Goal: Transaction & Acquisition: Register for event/course

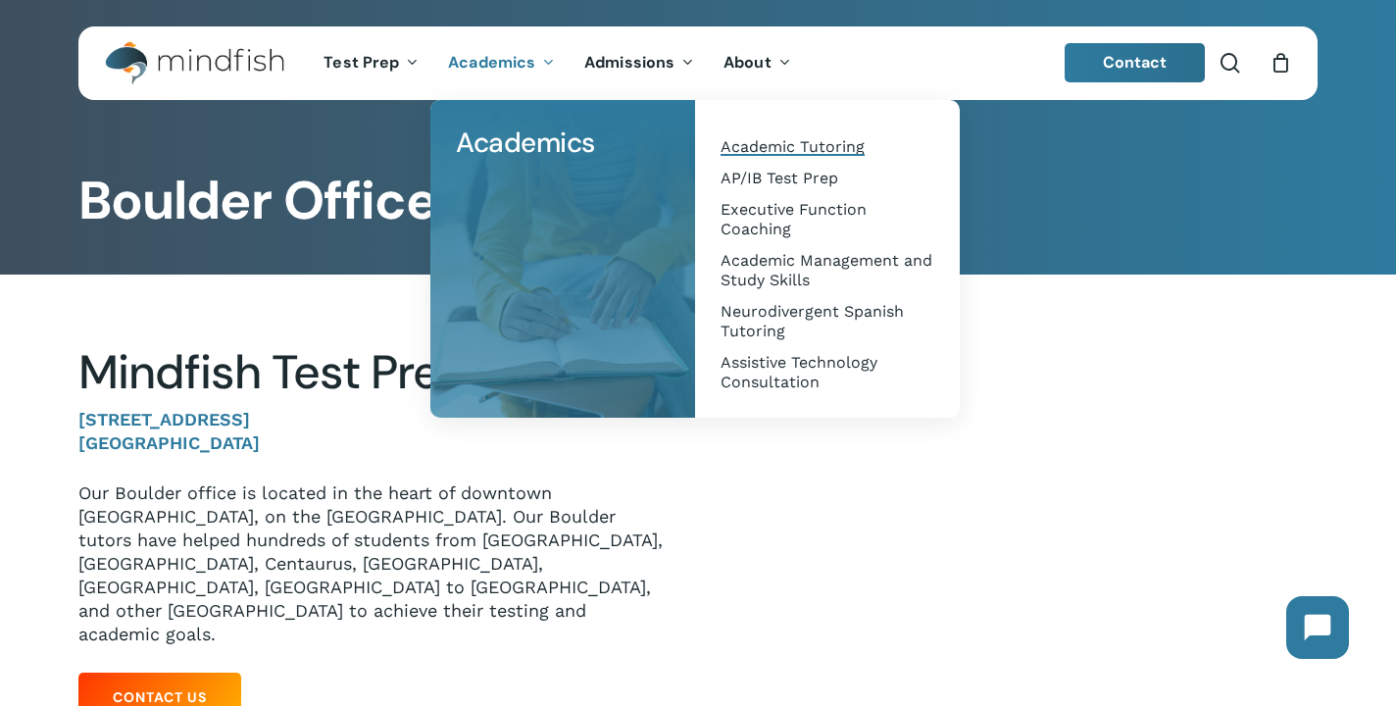
click at [799, 150] on span "Academic Tutoring" at bounding box center [793, 146] width 144 height 19
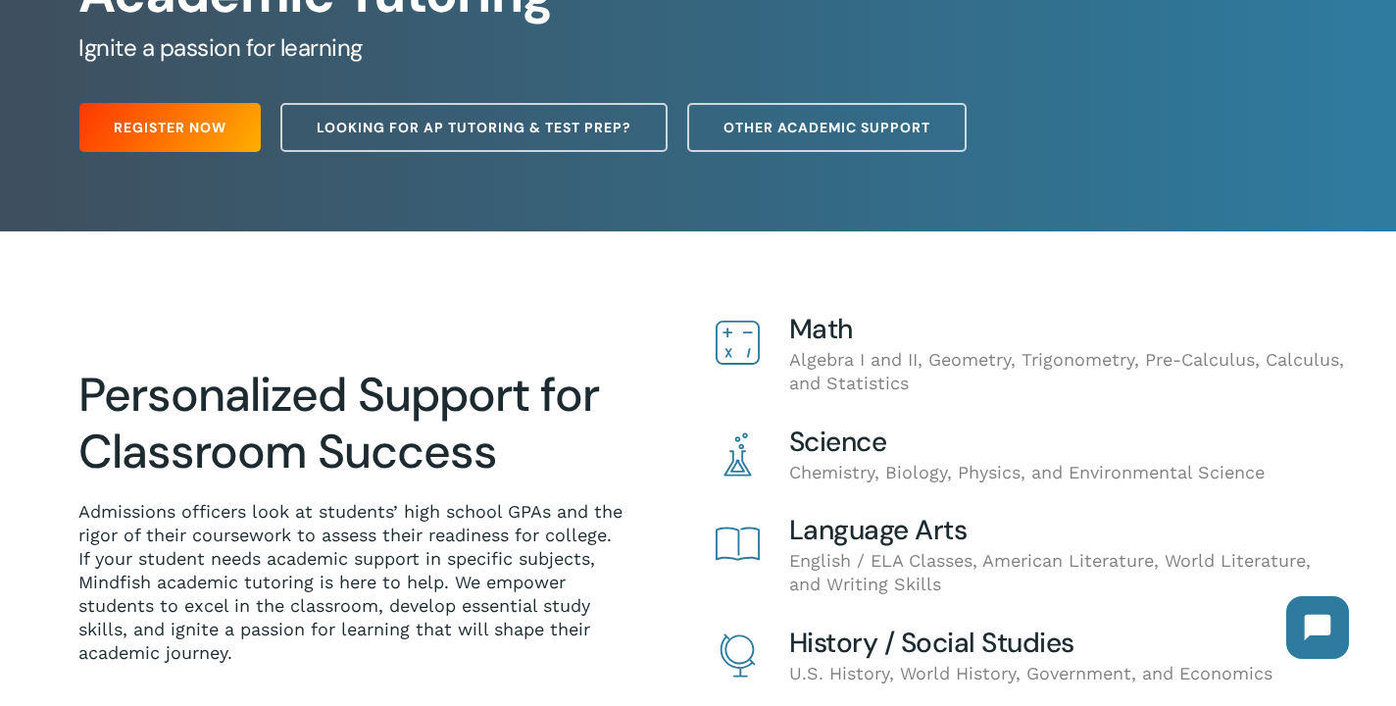
scroll to position [240, 0]
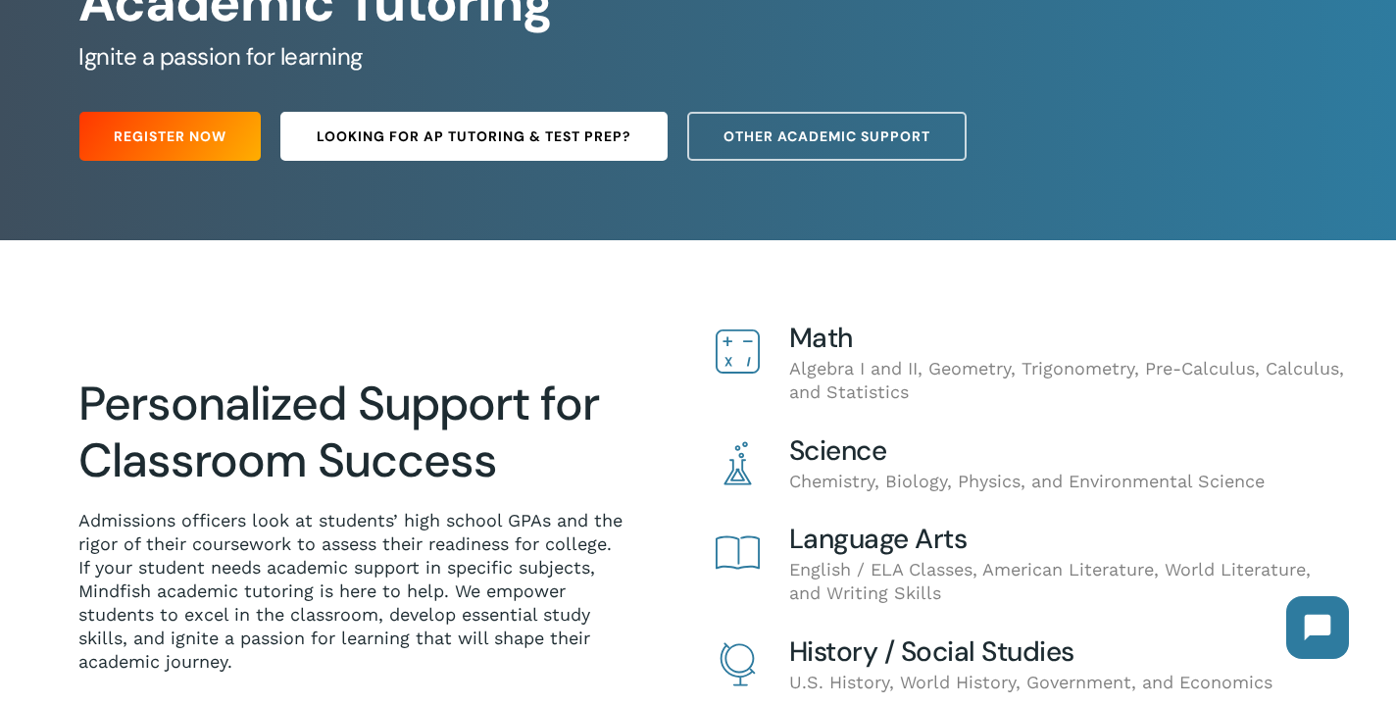
click at [525, 141] on span "Looking for AP Tutoring & Test Prep?" at bounding box center [474, 137] width 315 height 20
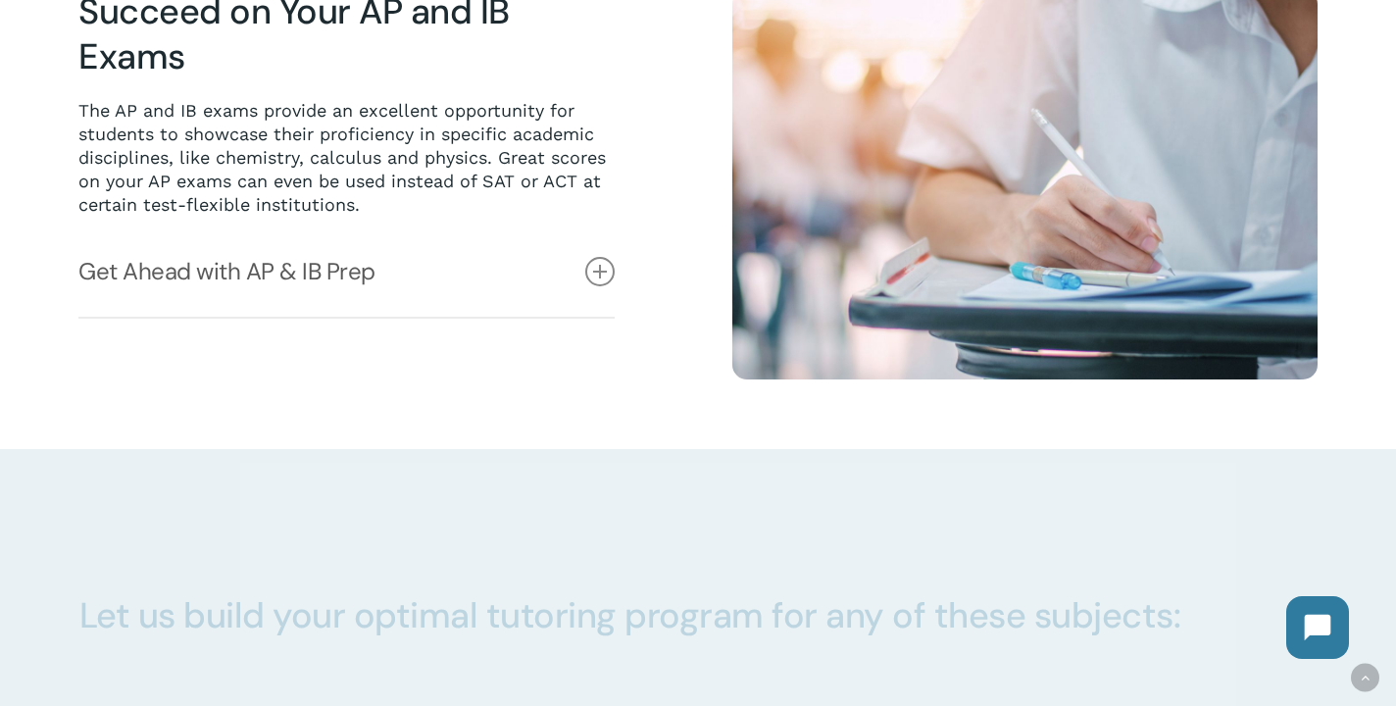
scroll to position [1157, 0]
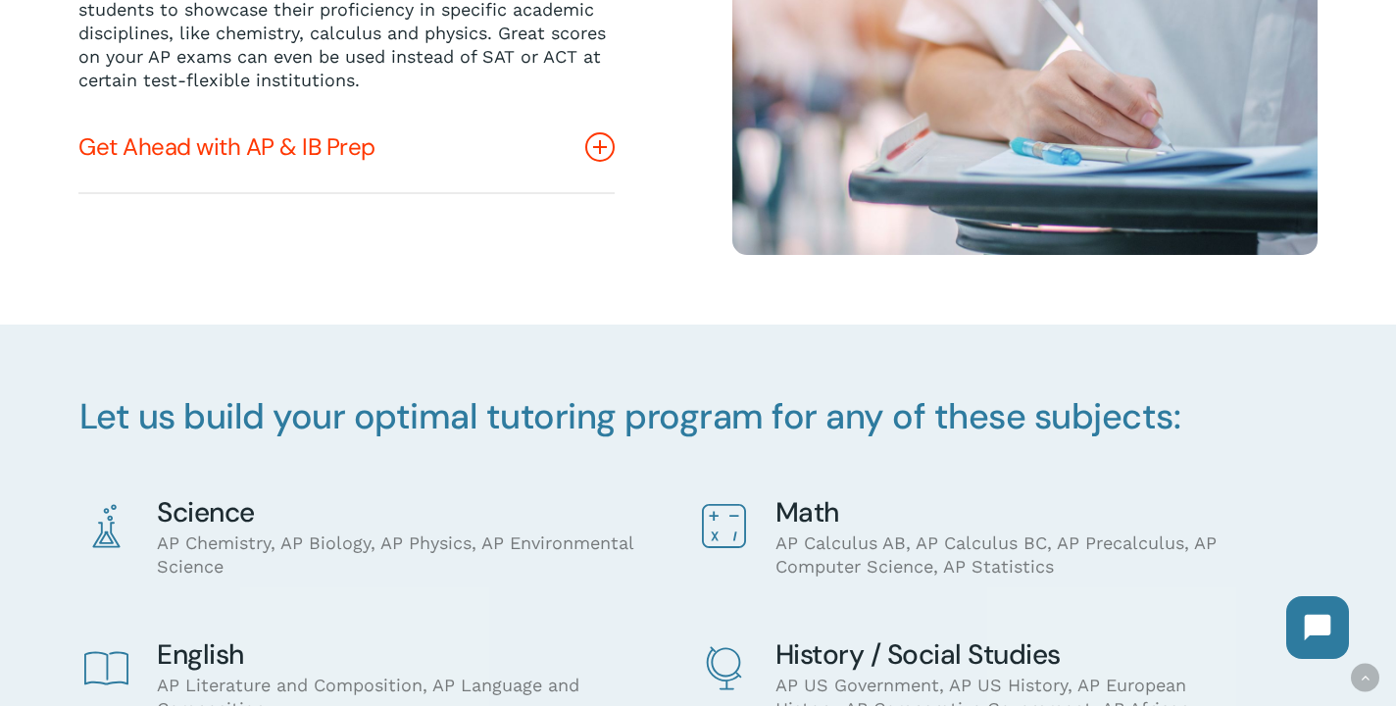
click at [599, 145] on icon at bounding box center [599, 146] width 29 height 29
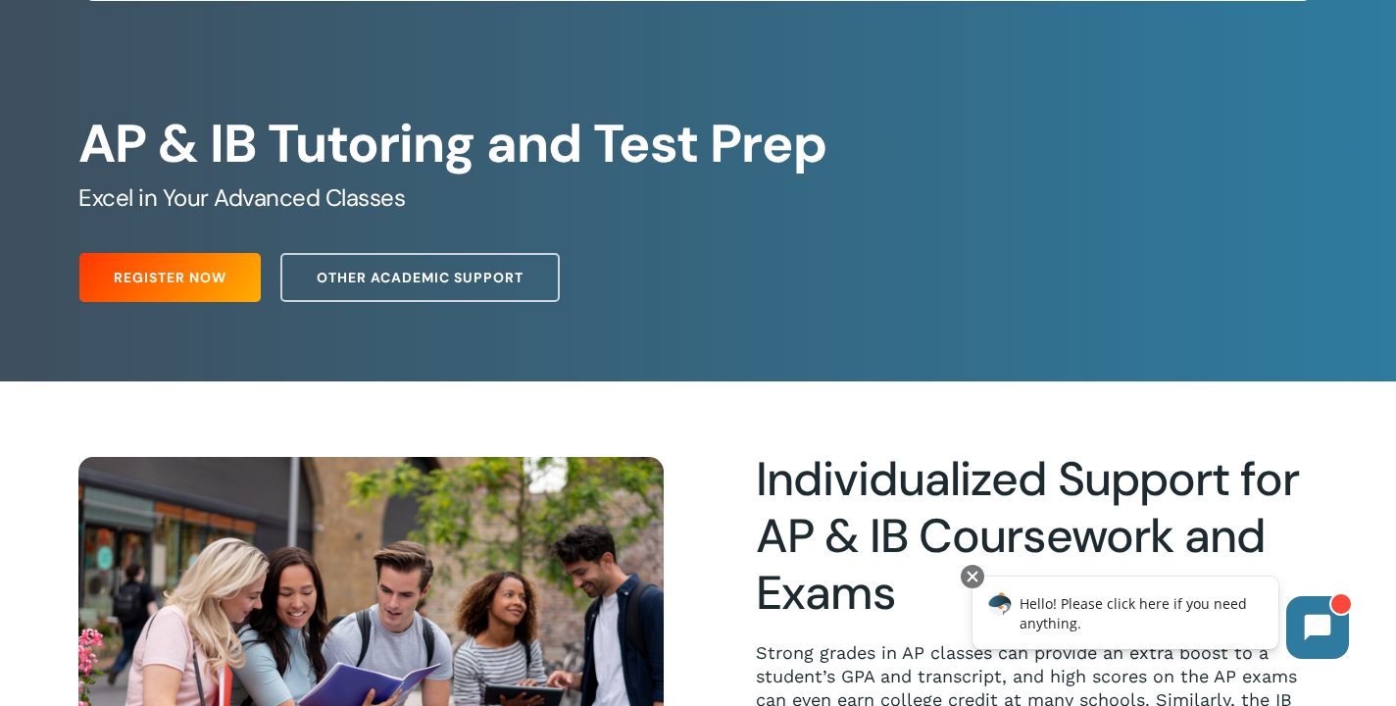
scroll to position [0, 0]
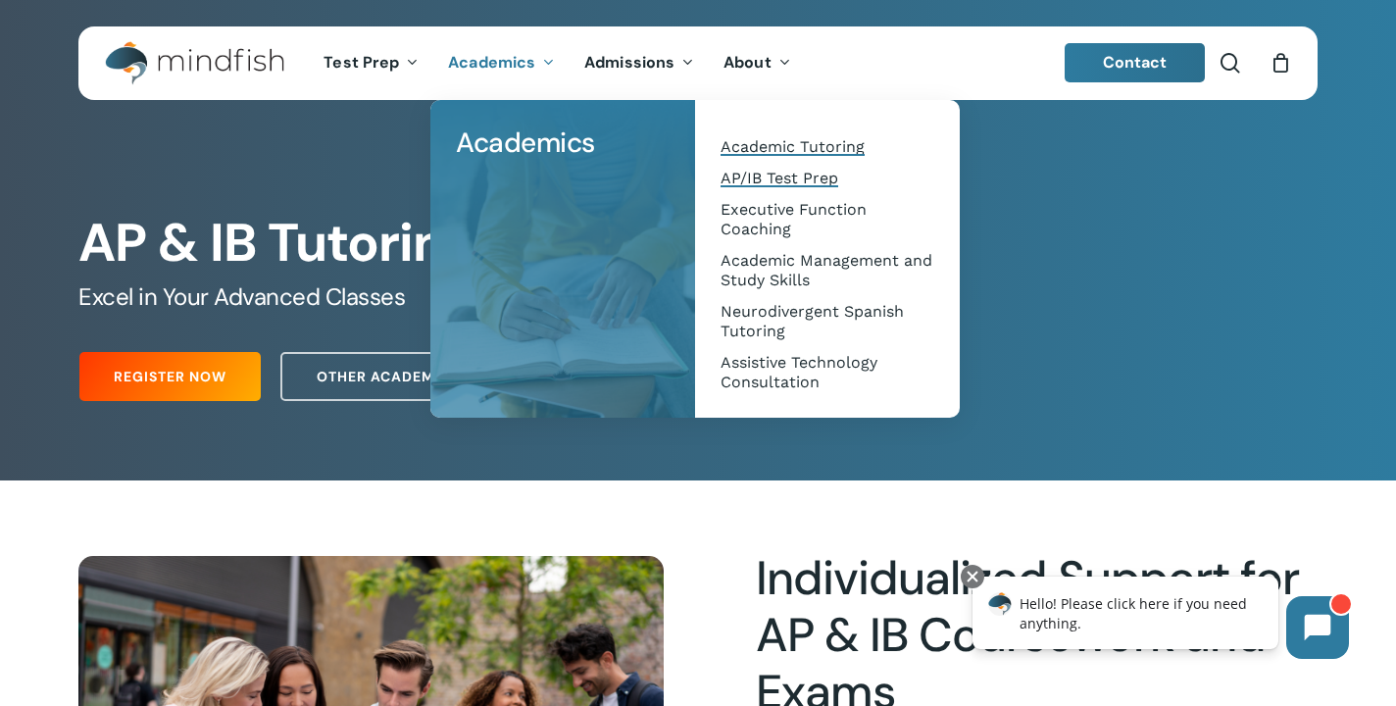
click at [827, 148] on span "Academic Tutoring" at bounding box center [793, 146] width 144 height 19
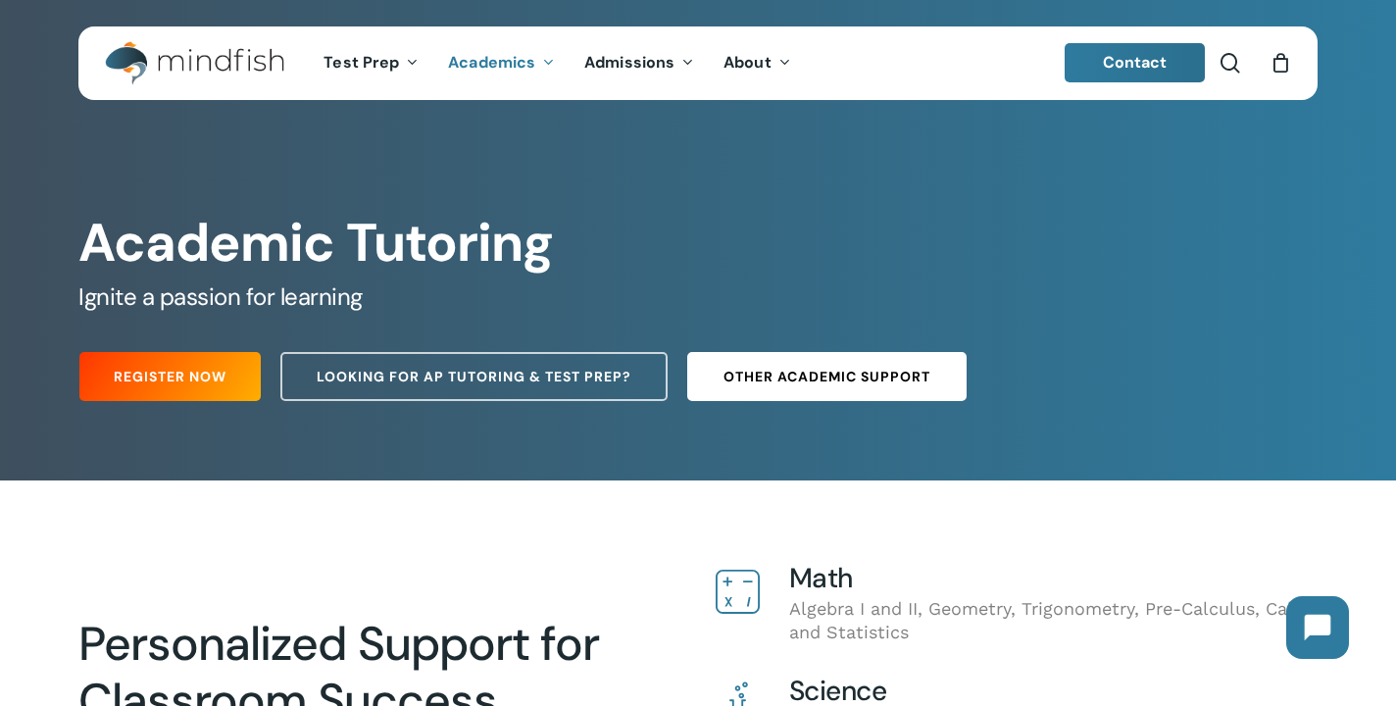
click at [931, 380] on span "Other Academic Support" at bounding box center [827, 377] width 207 height 20
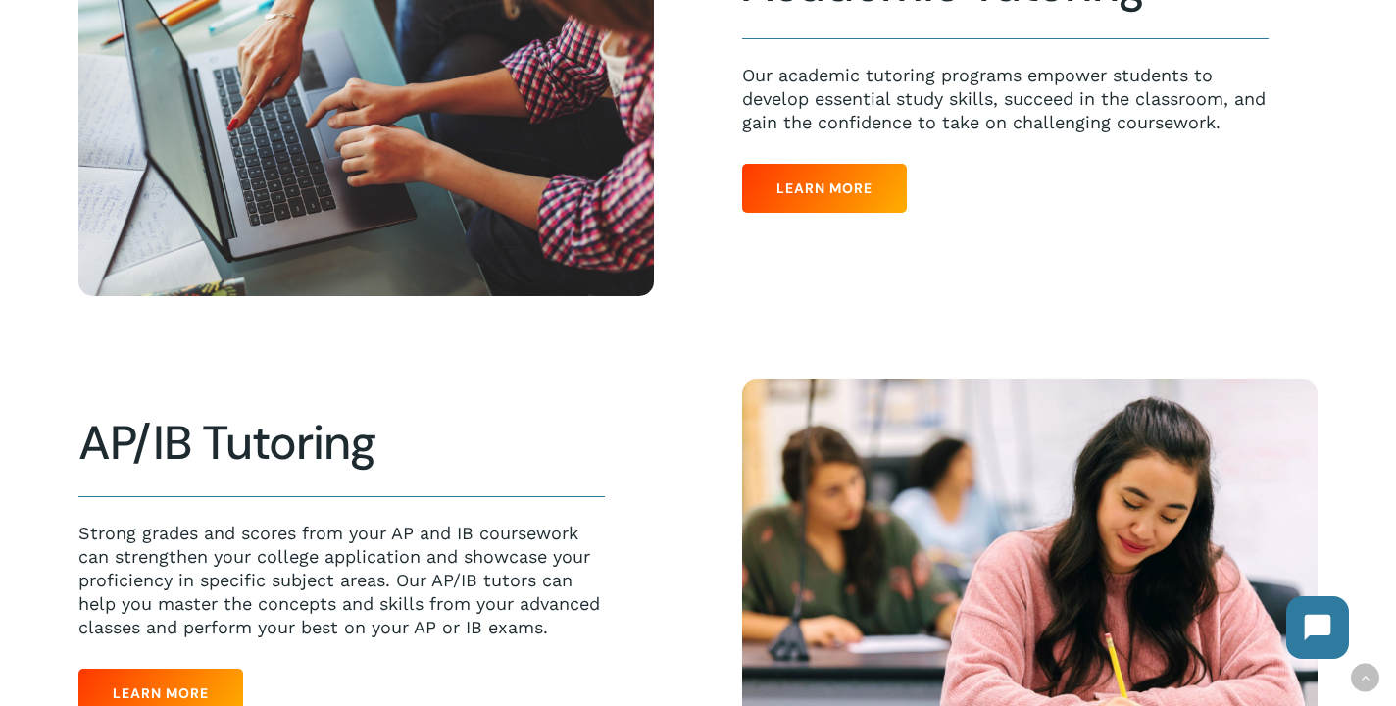
scroll to position [520, 0]
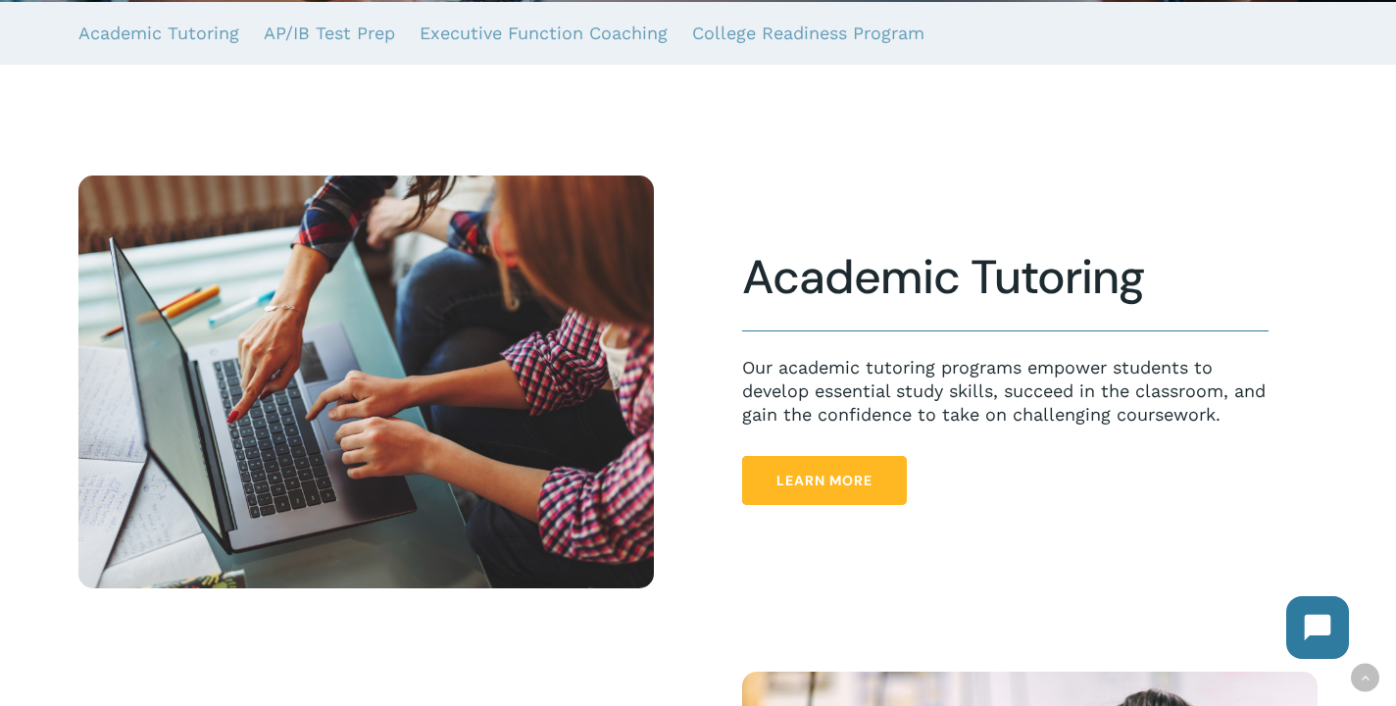
click at [861, 503] on link "Learn More" at bounding box center [824, 480] width 165 height 49
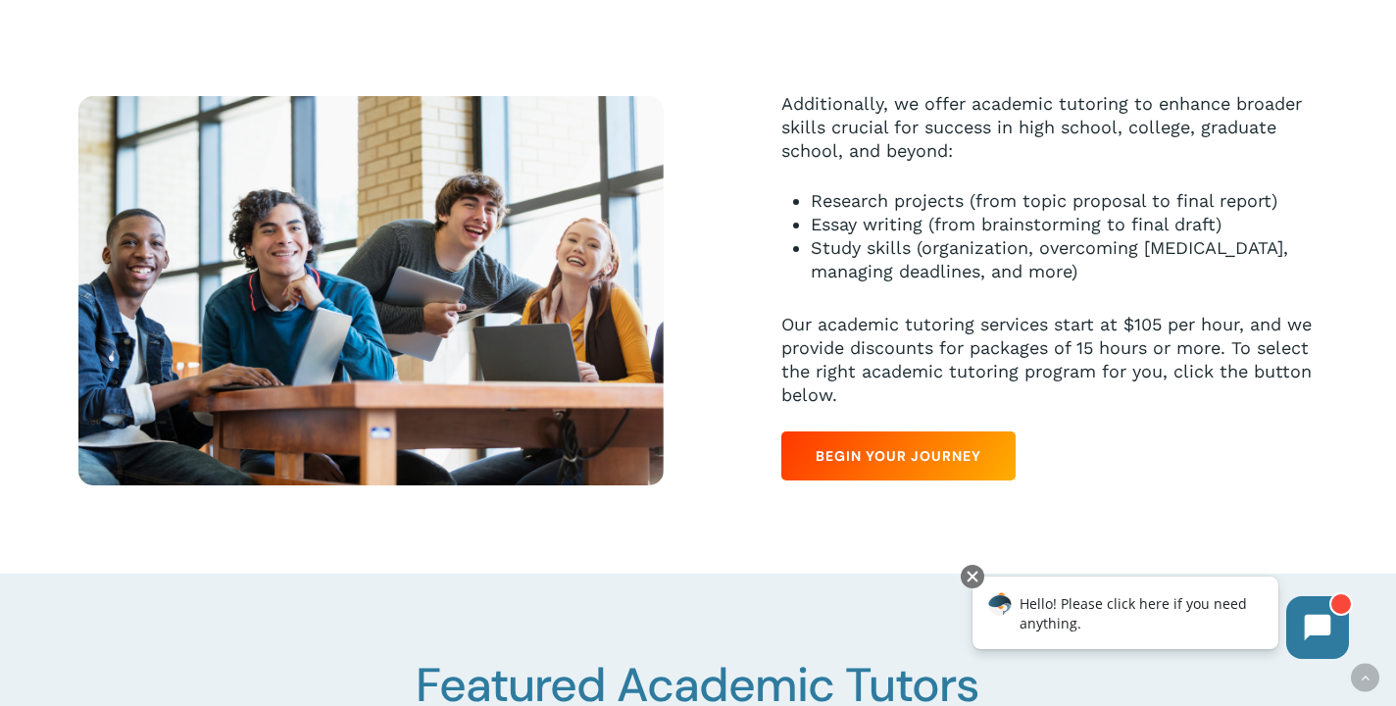
scroll to position [959, 0]
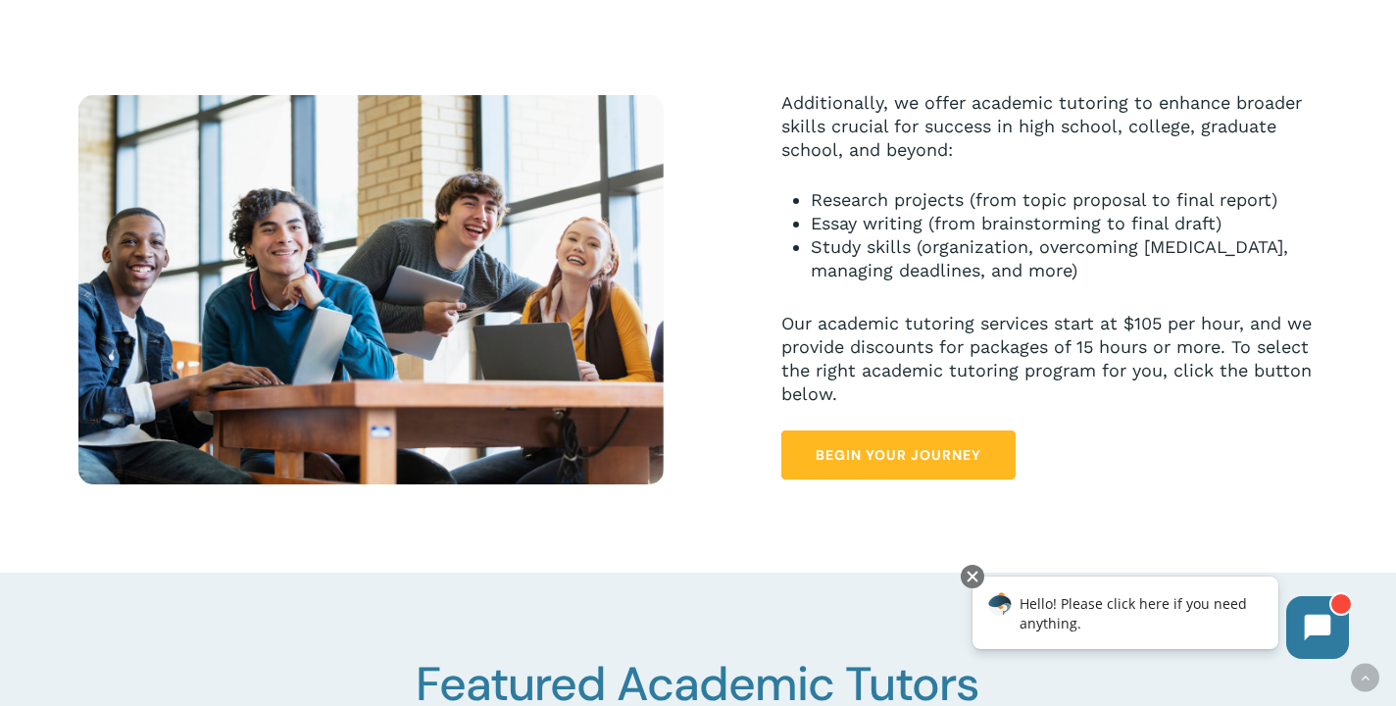
click at [885, 449] on span "Begin Your Journey" at bounding box center [899, 455] width 166 height 20
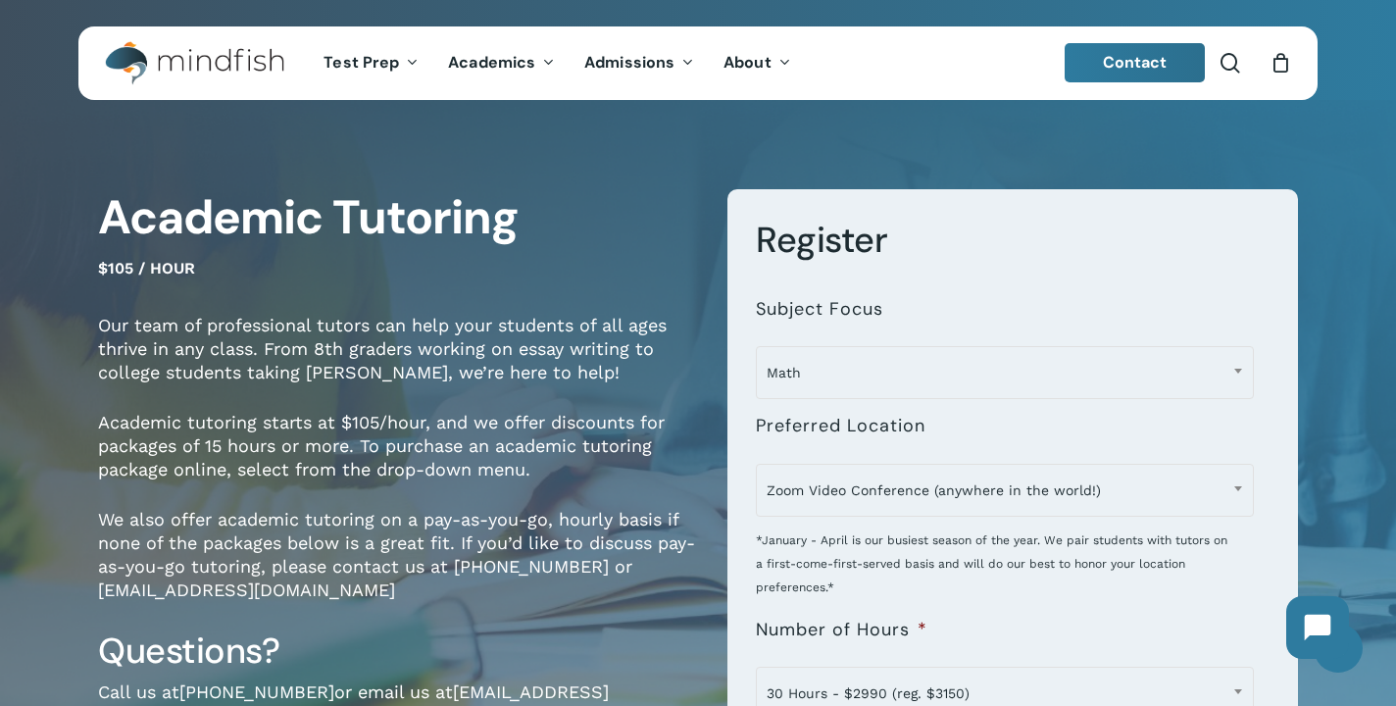
click at [1019, 430] on li "**********" at bounding box center [1013, 496] width 514 height 203
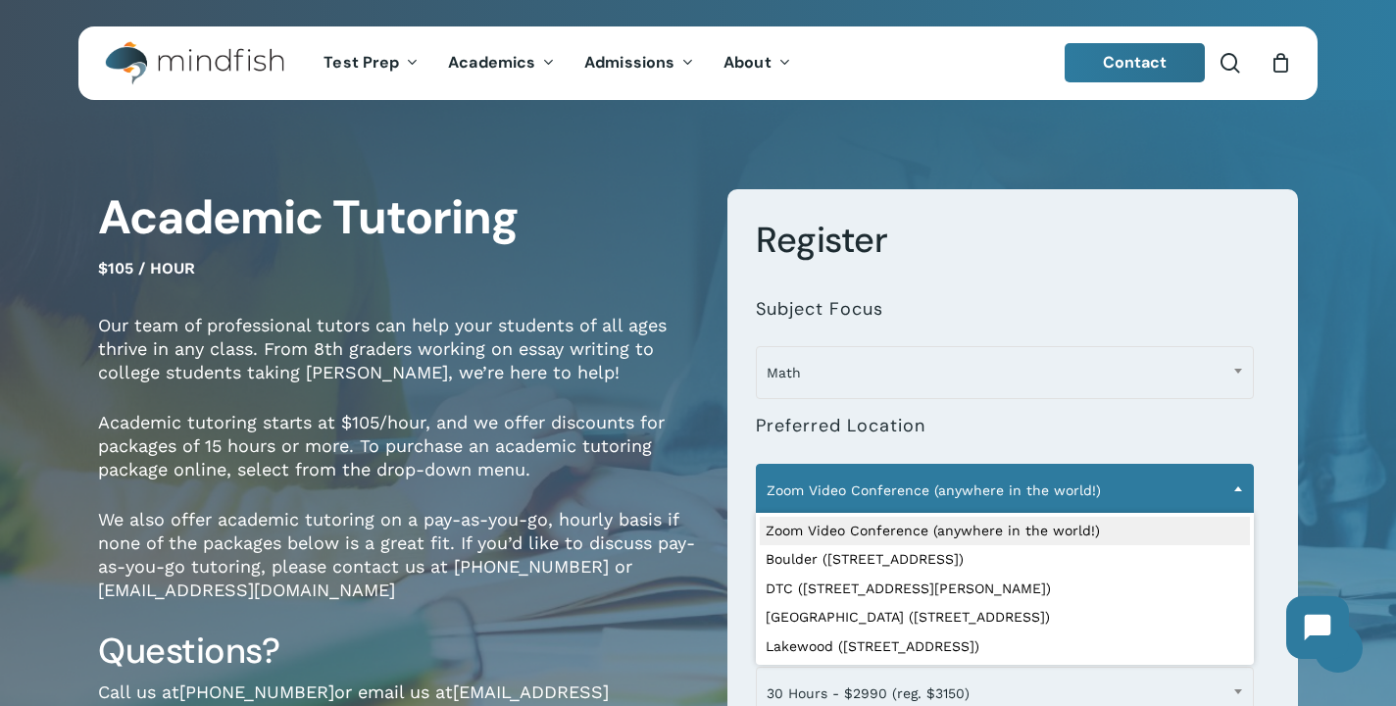
click at [1018, 501] on span "Zoom Video Conference (anywhere in the world!)" at bounding box center [1005, 490] width 496 height 41
select select "**********"
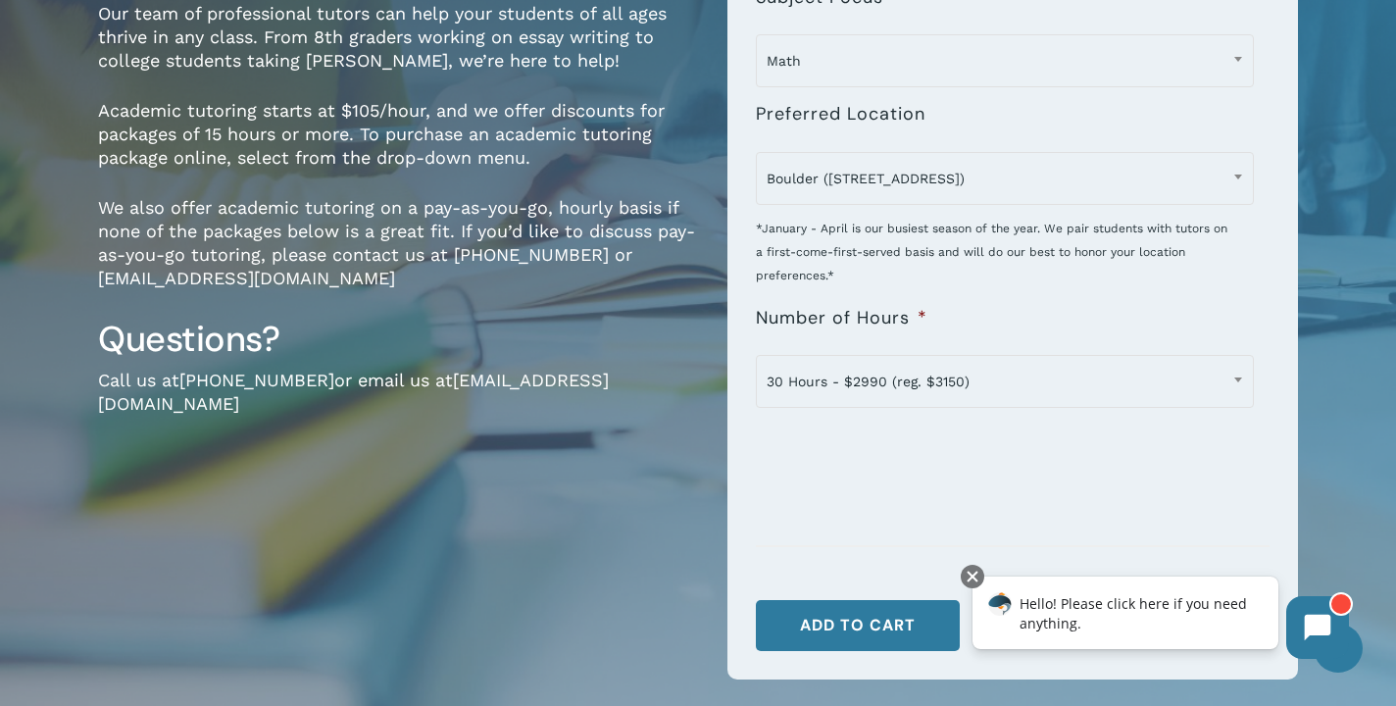
scroll to position [313, 0]
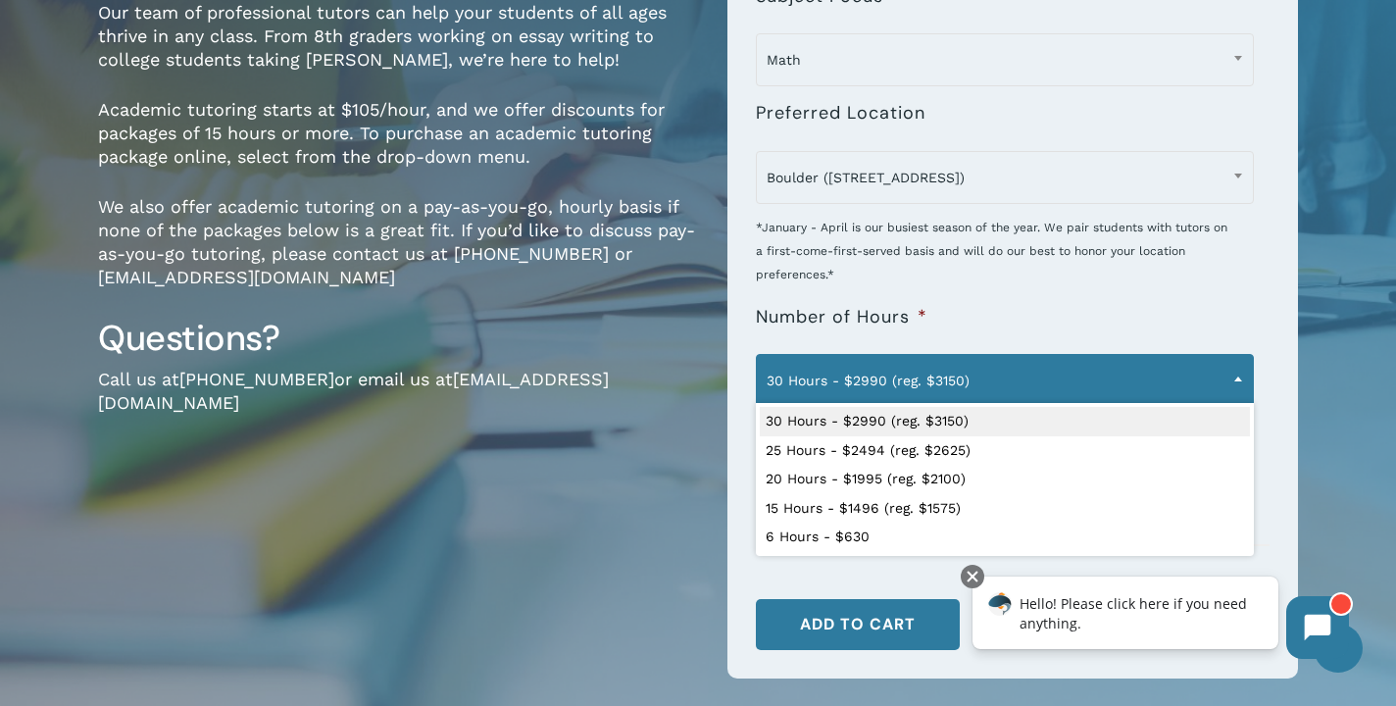
click at [1229, 376] on span at bounding box center [1238, 378] width 29 height 49
select select "**********"
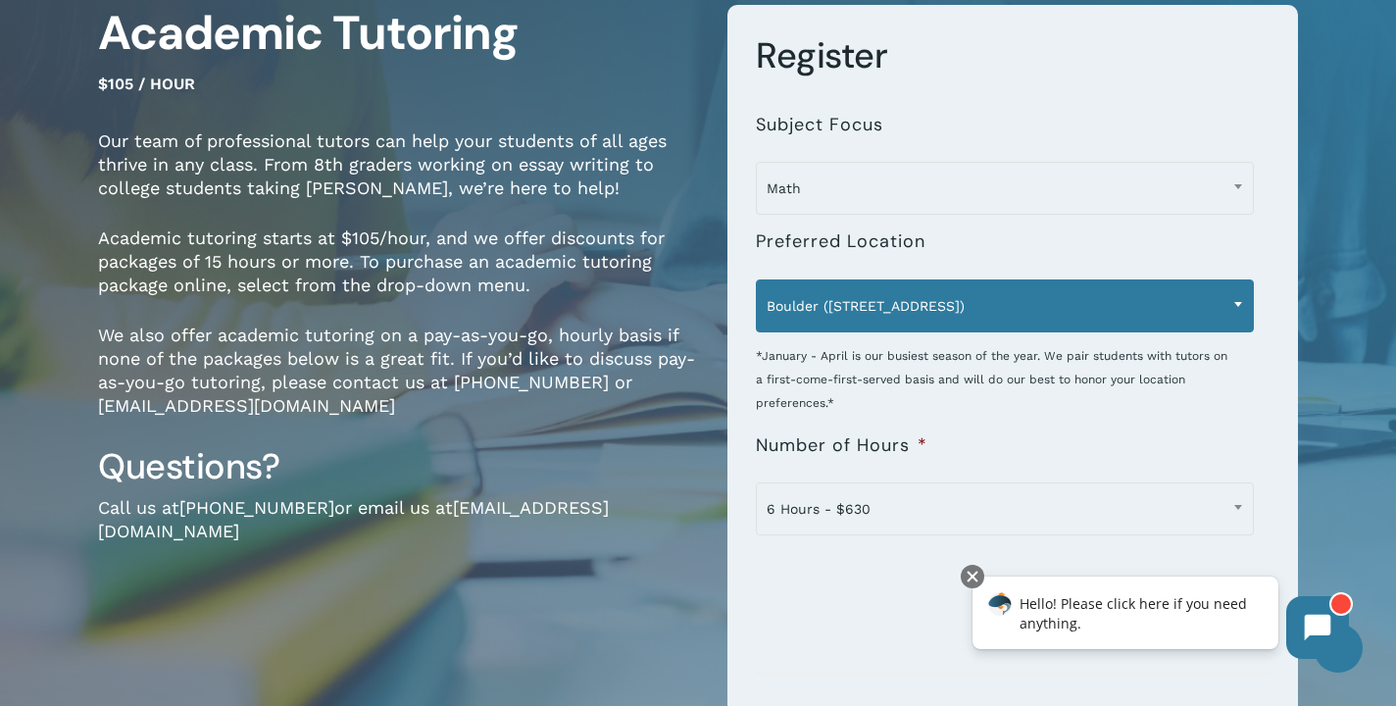
scroll to position [173, 0]
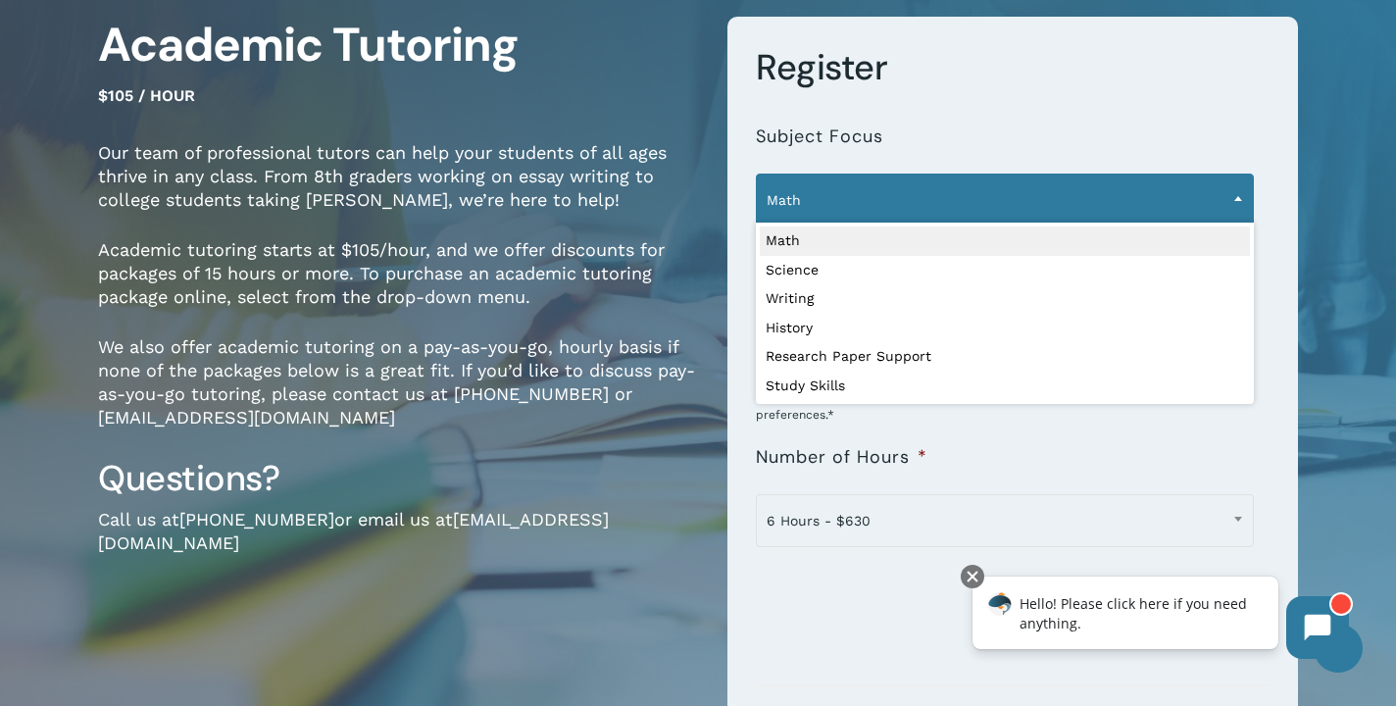
click at [1203, 203] on span "Math" at bounding box center [1005, 199] width 496 height 41
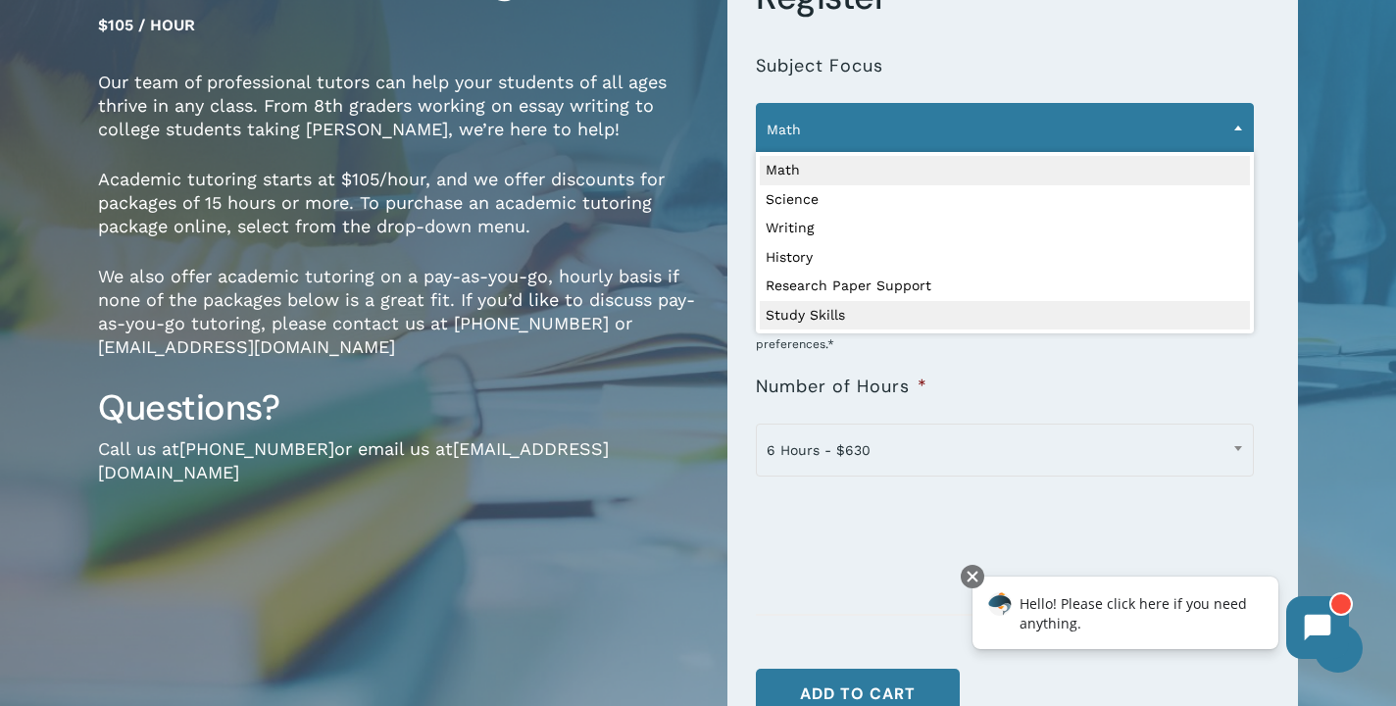
scroll to position [245, 0]
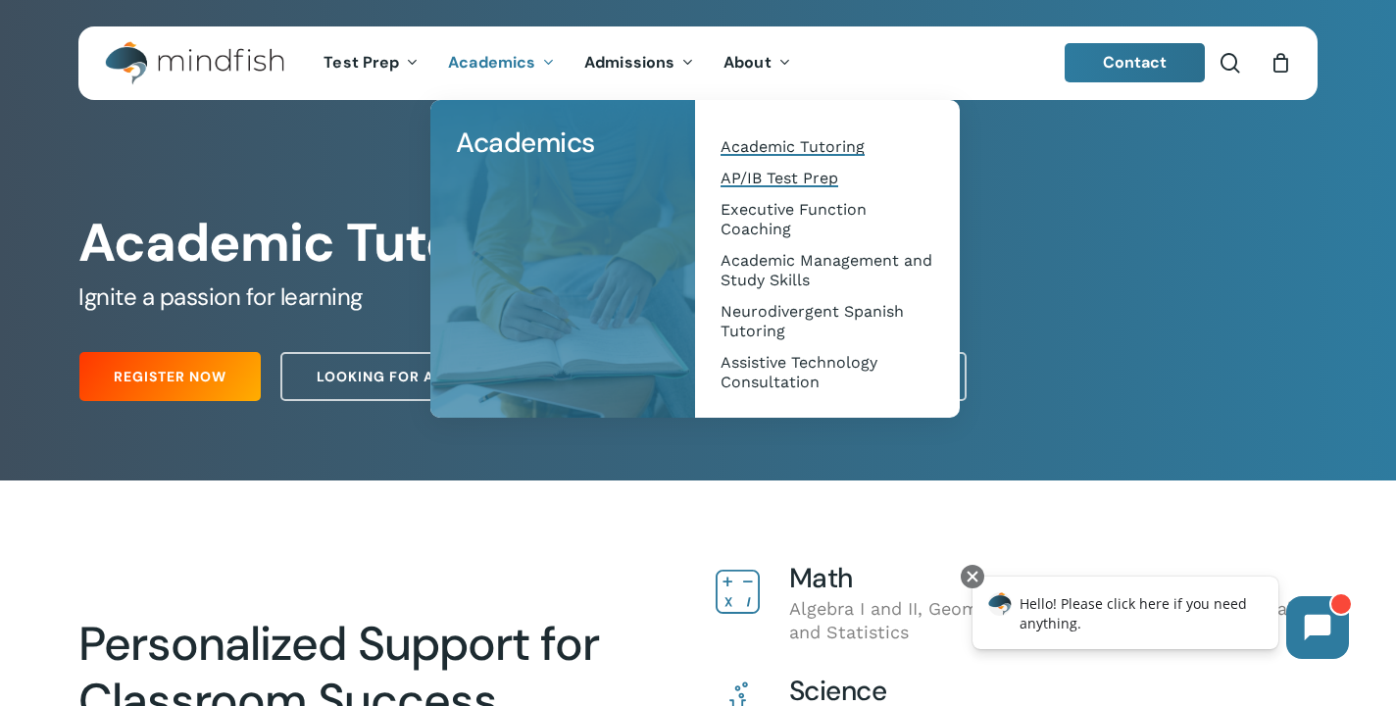
click at [783, 180] on span "AP/IB Test Prep" at bounding box center [780, 178] width 118 height 19
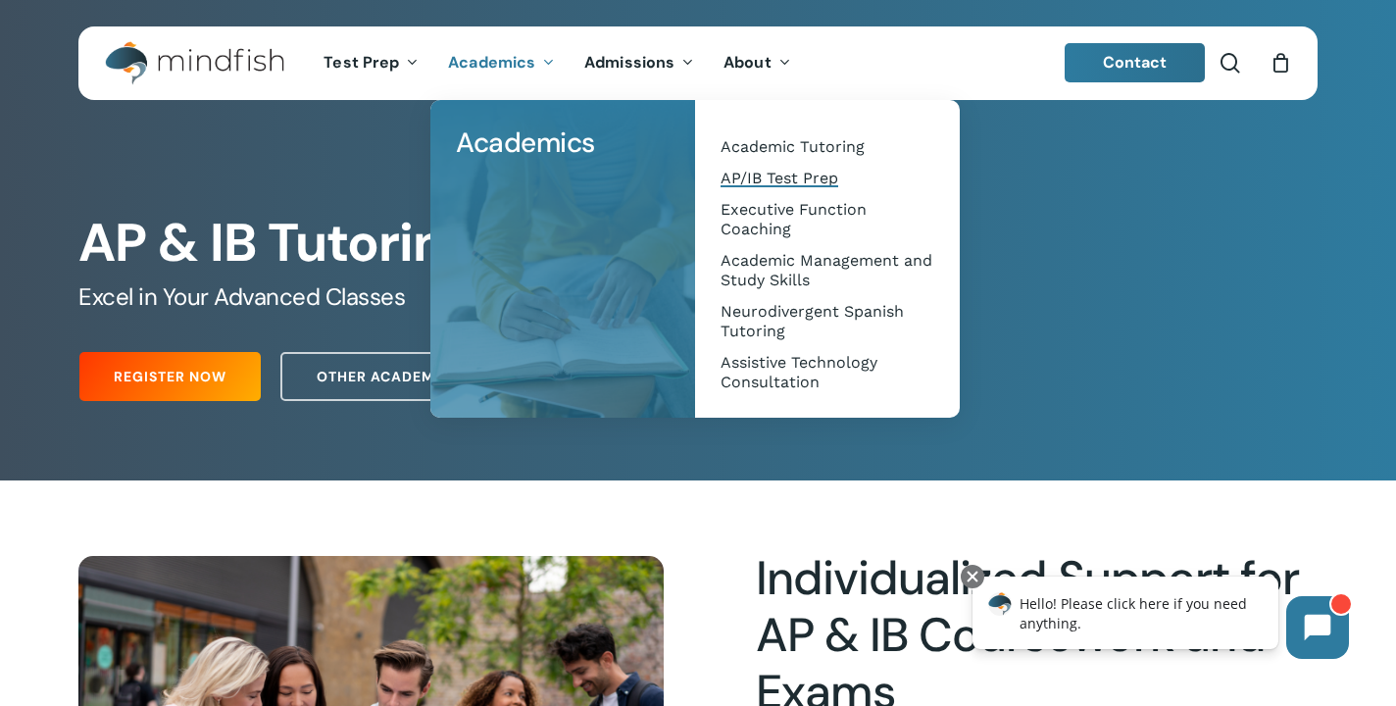
click at [775, 178] on span "AP/IB Test Prep" at bounding box center [780, 178] width 118 height 19
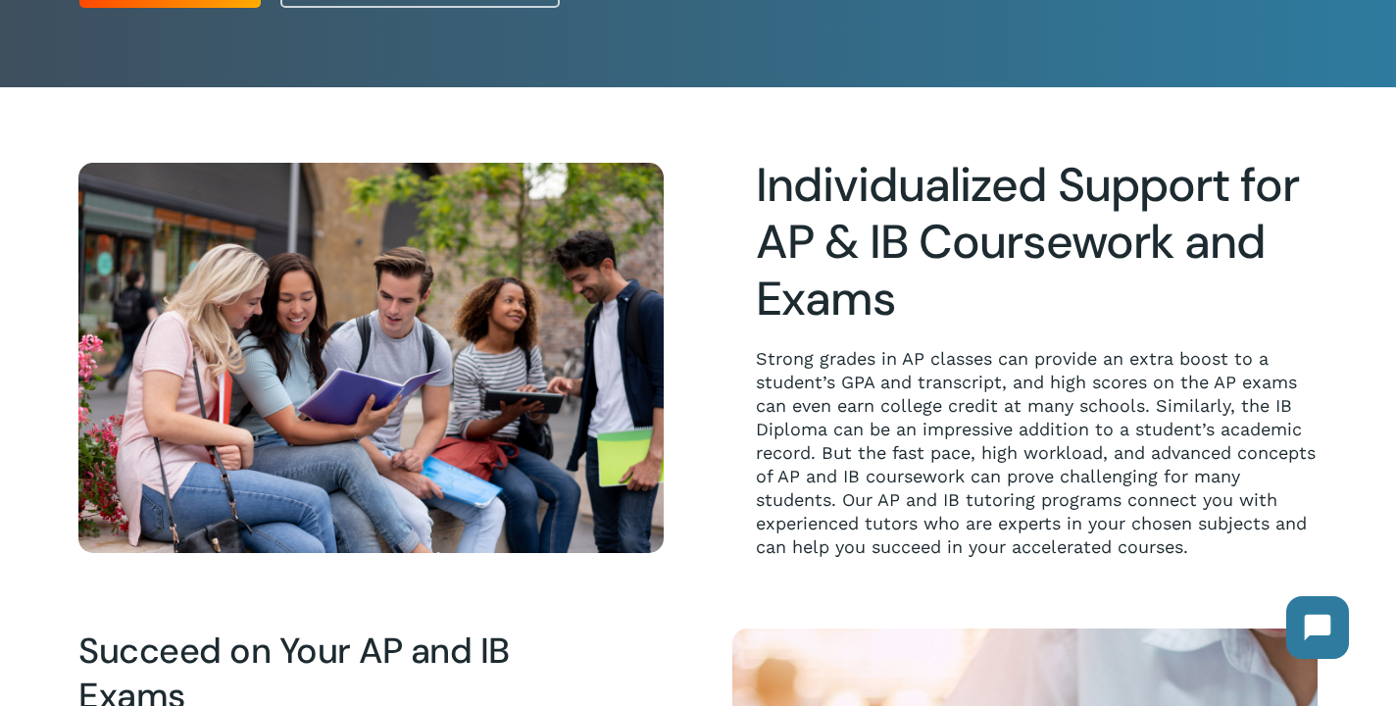
scroll to position [225, 0]
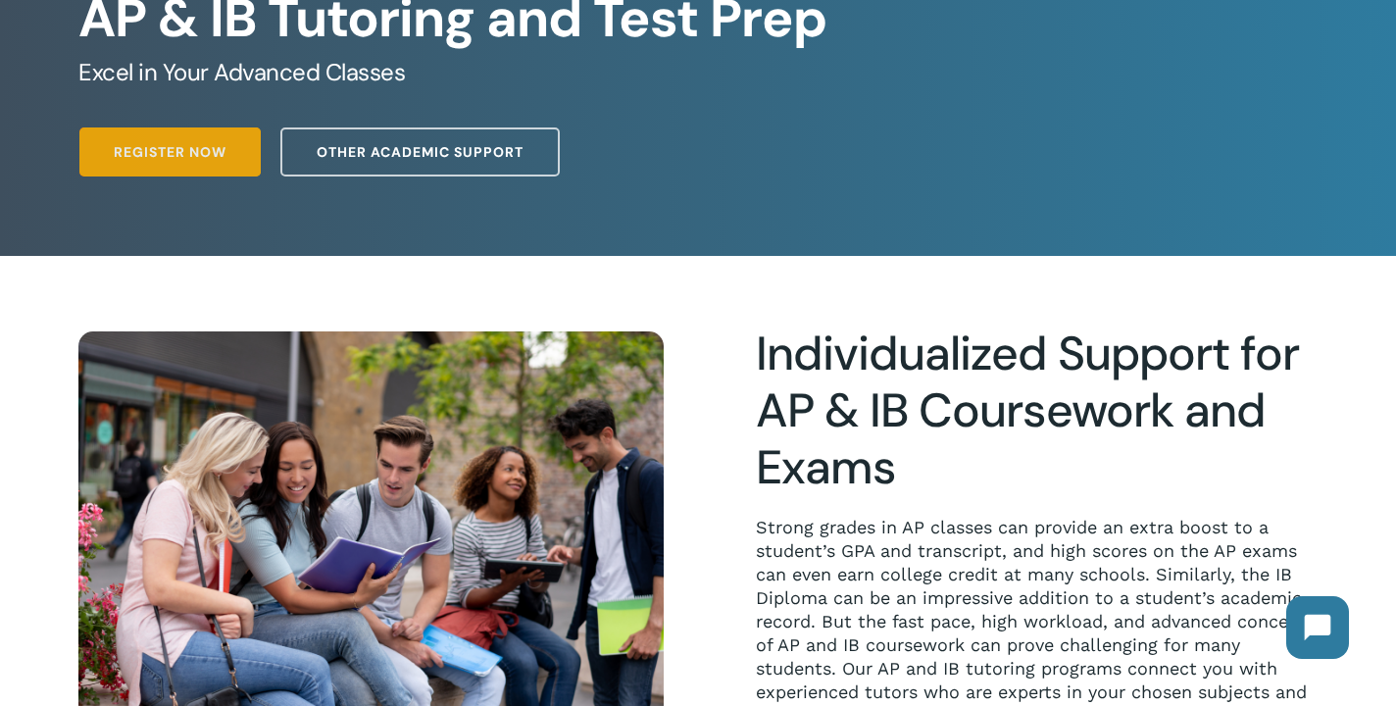
click at [223, 155] on span "Register Now" at bounding box center [170, 152] width 113 height 20
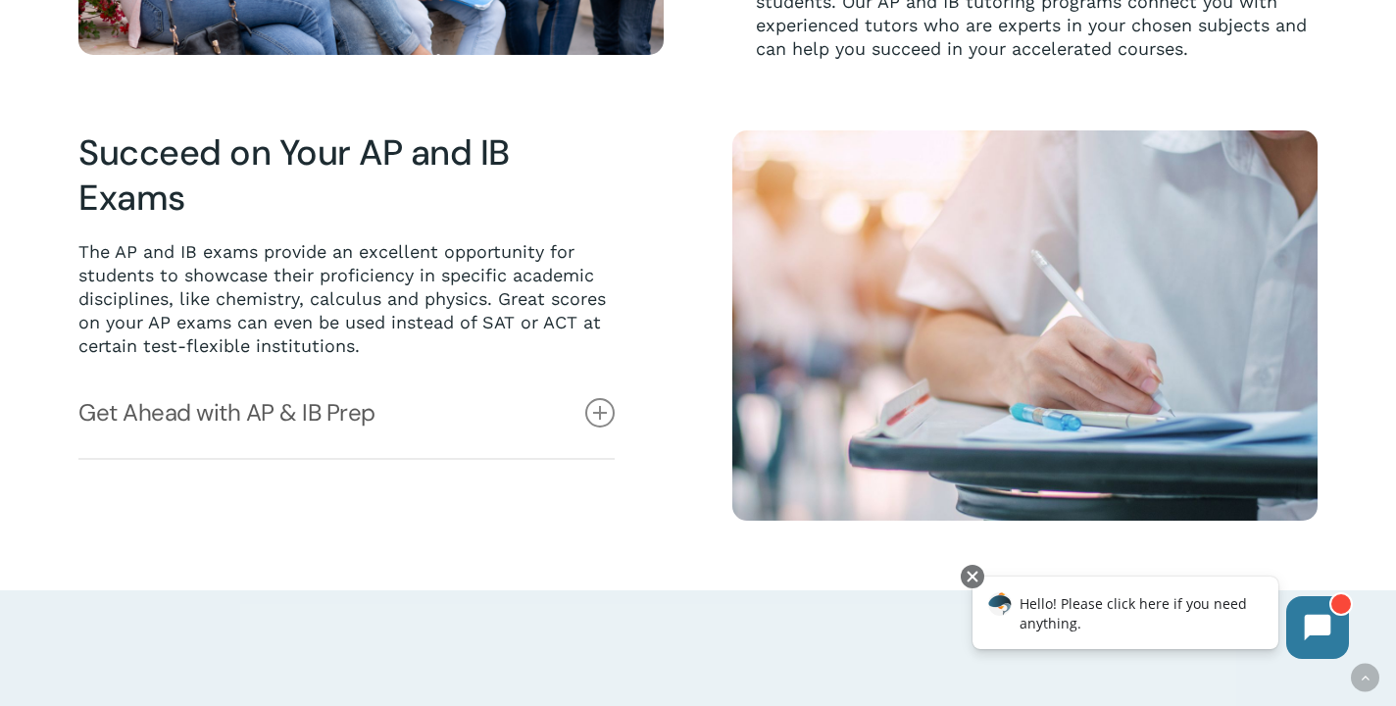
scroll to position [969, 0]
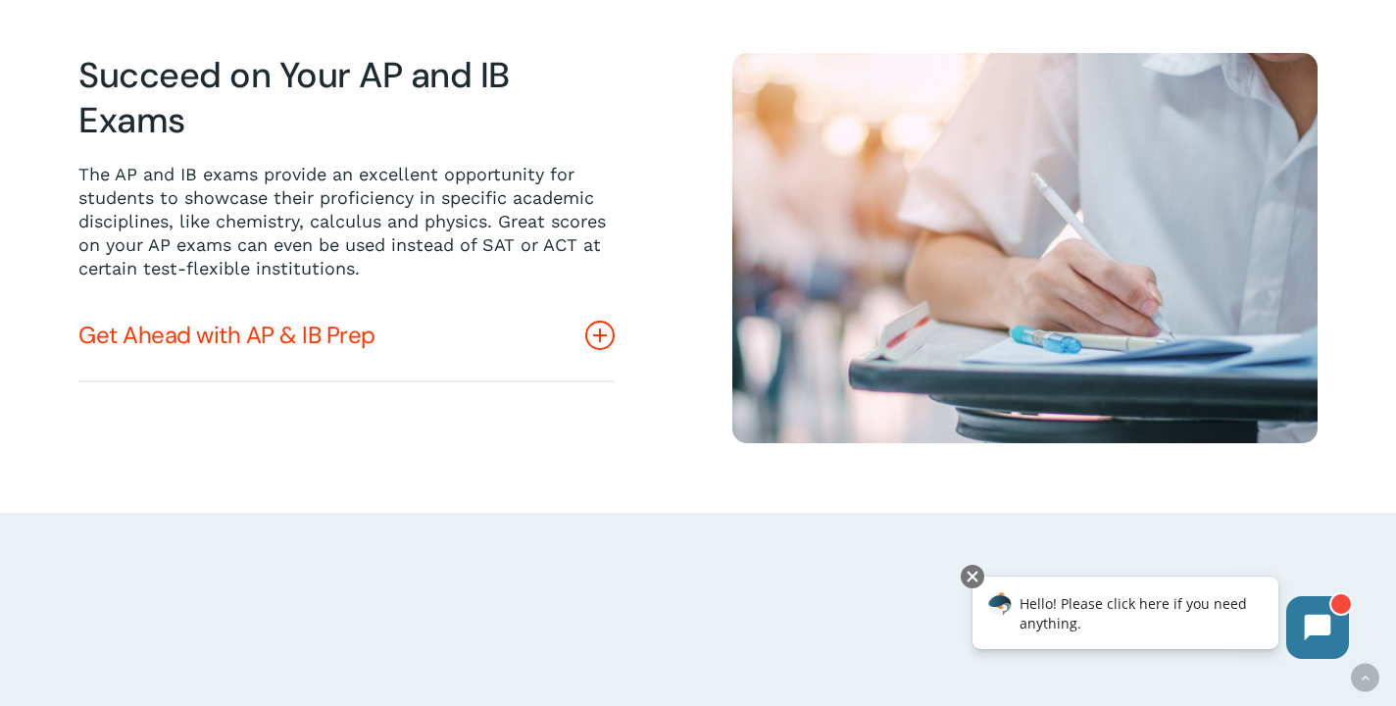
click at [595, 335] on icon at bounding box center [599, 335] width 29 height 29
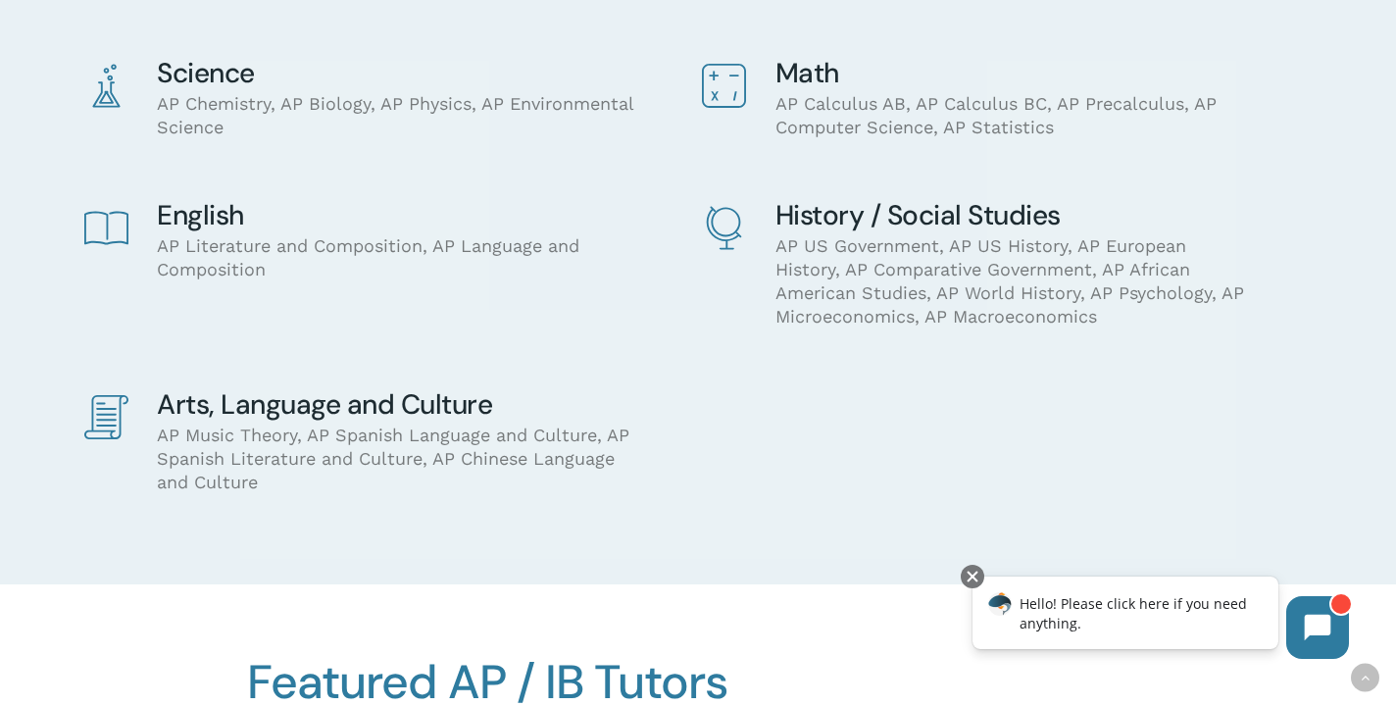
scroll to position [1587, 0]
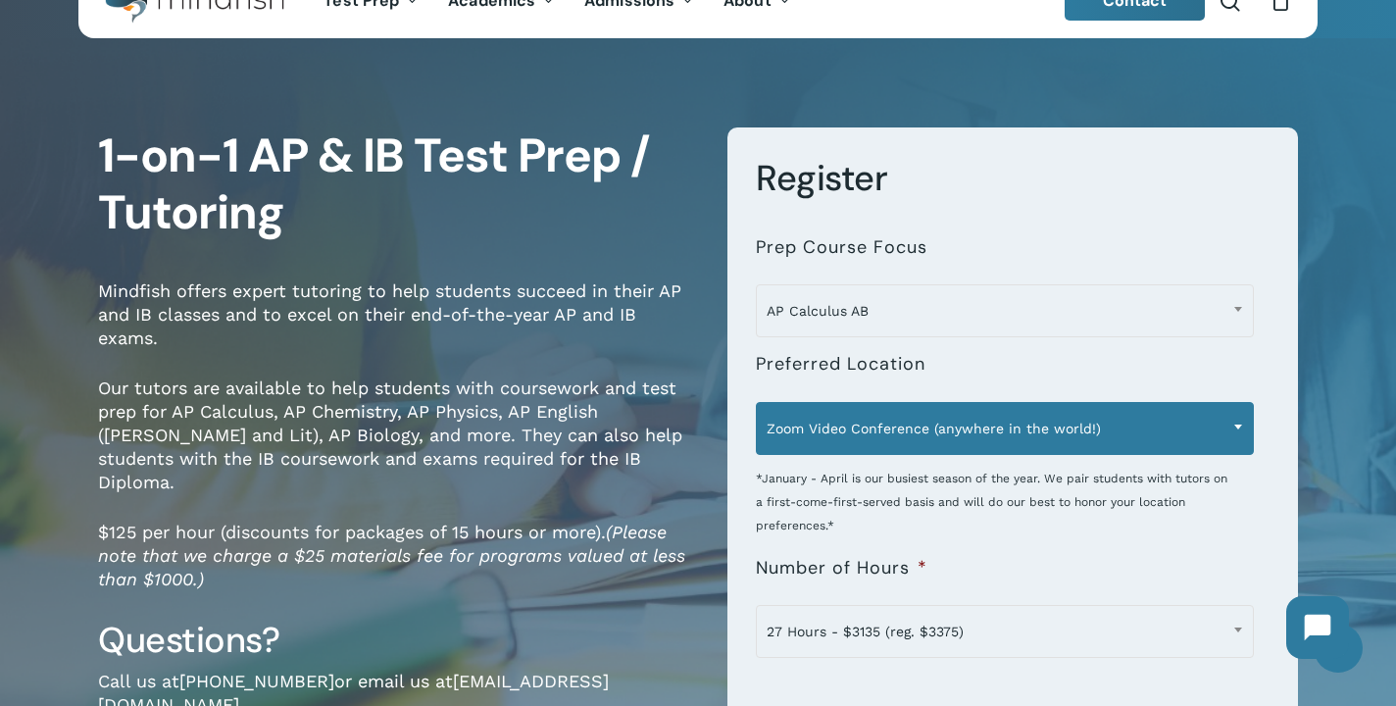
scroll to position [93, 0]
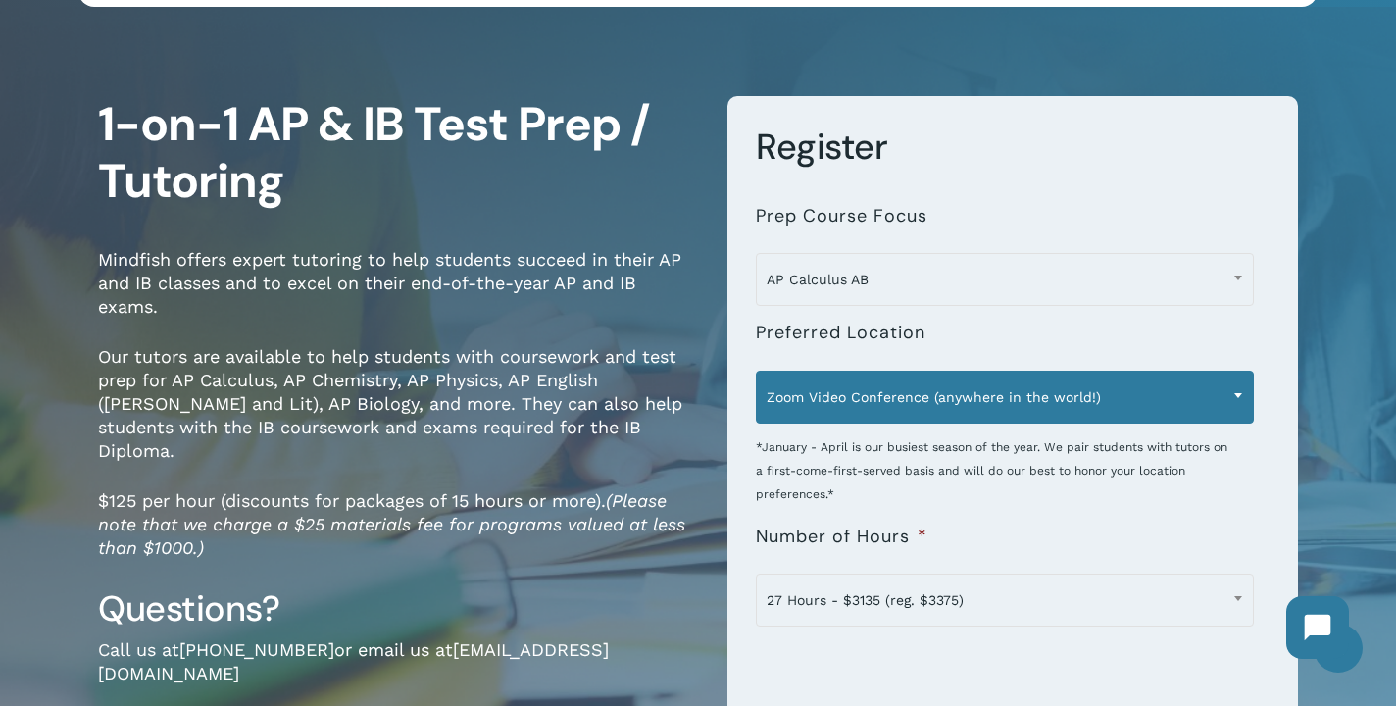
click at [1234, 386] on span at bounding box center [1238, 395] width 29 height 49
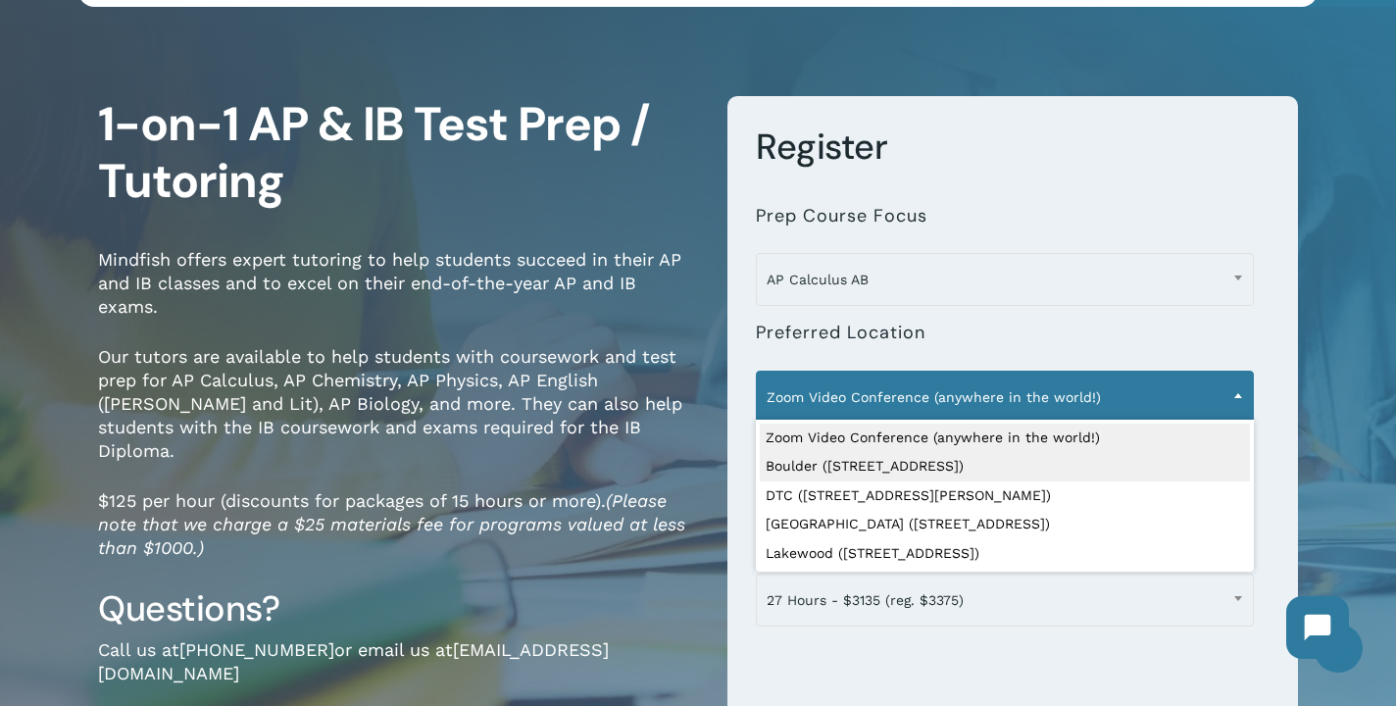
select select "**********"
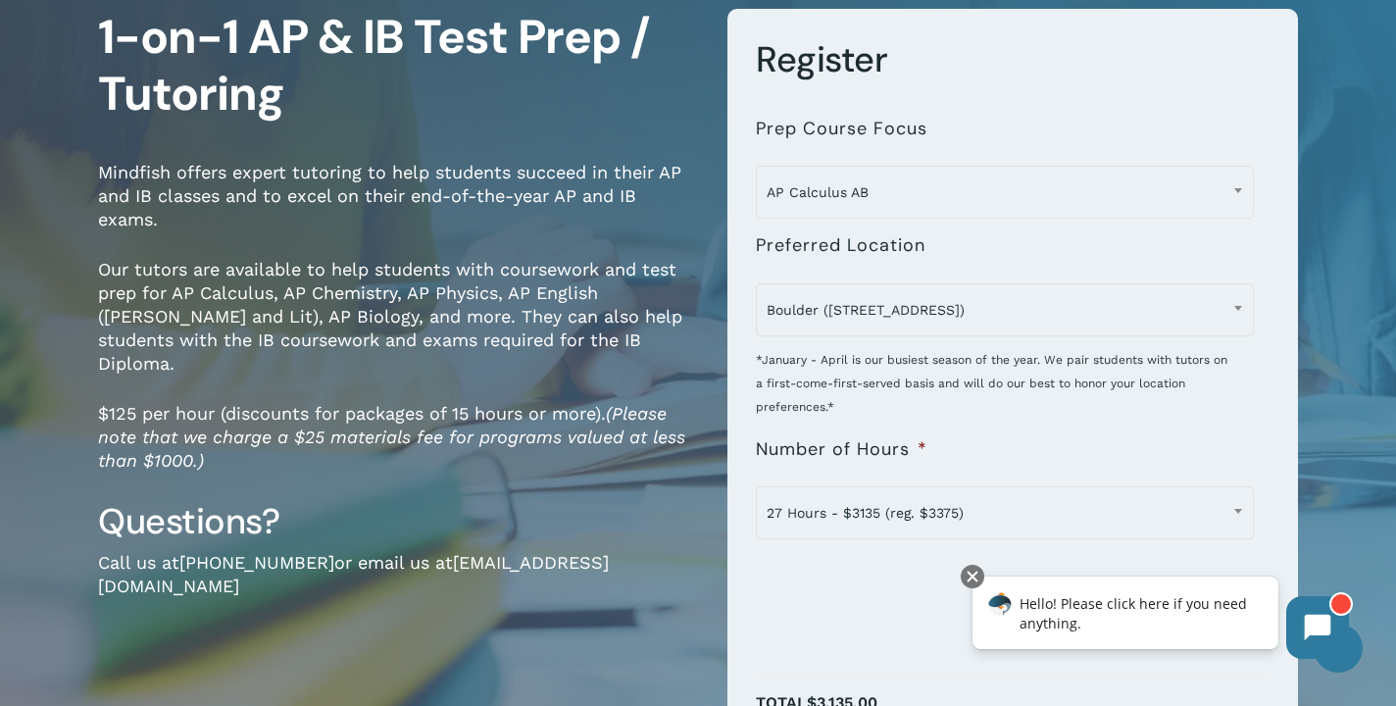
scroll to position [183, 0]
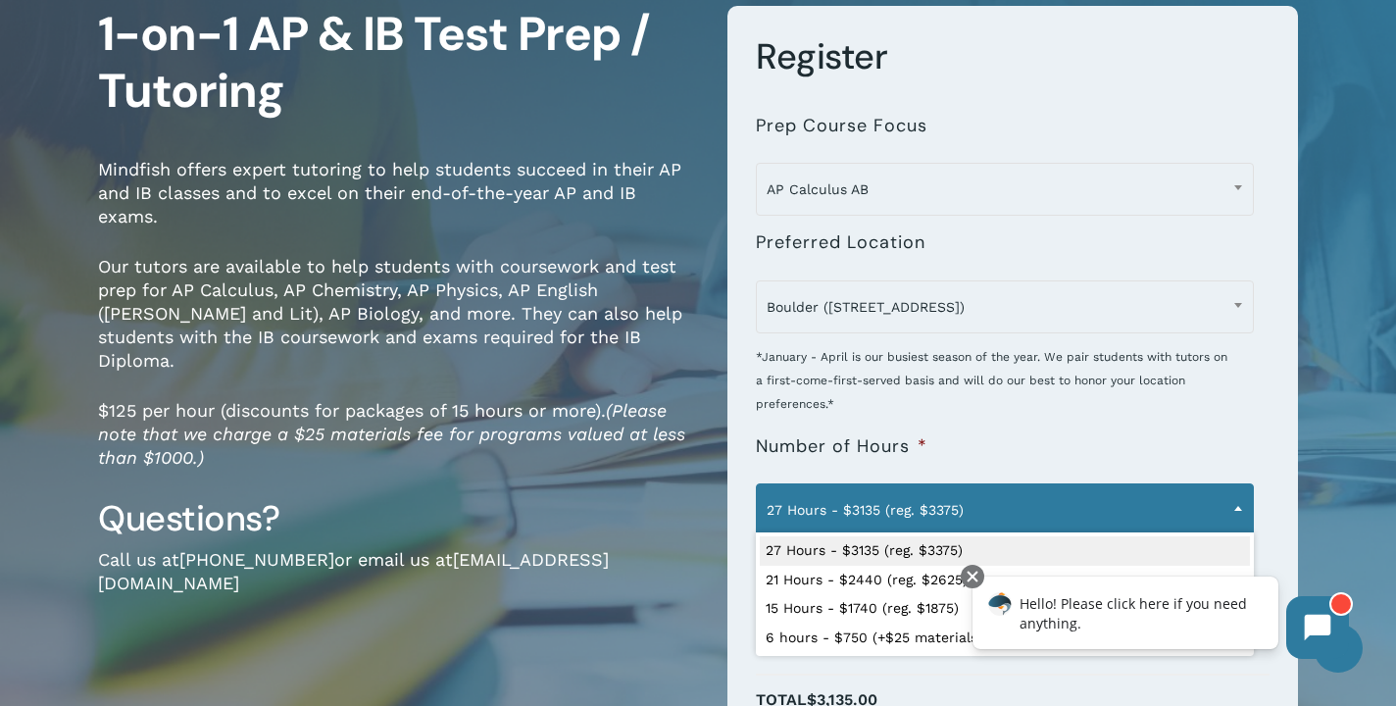
click at [1240, 499] on span at bounding box center [1238, 507] width 29 height 49
select select "**********"
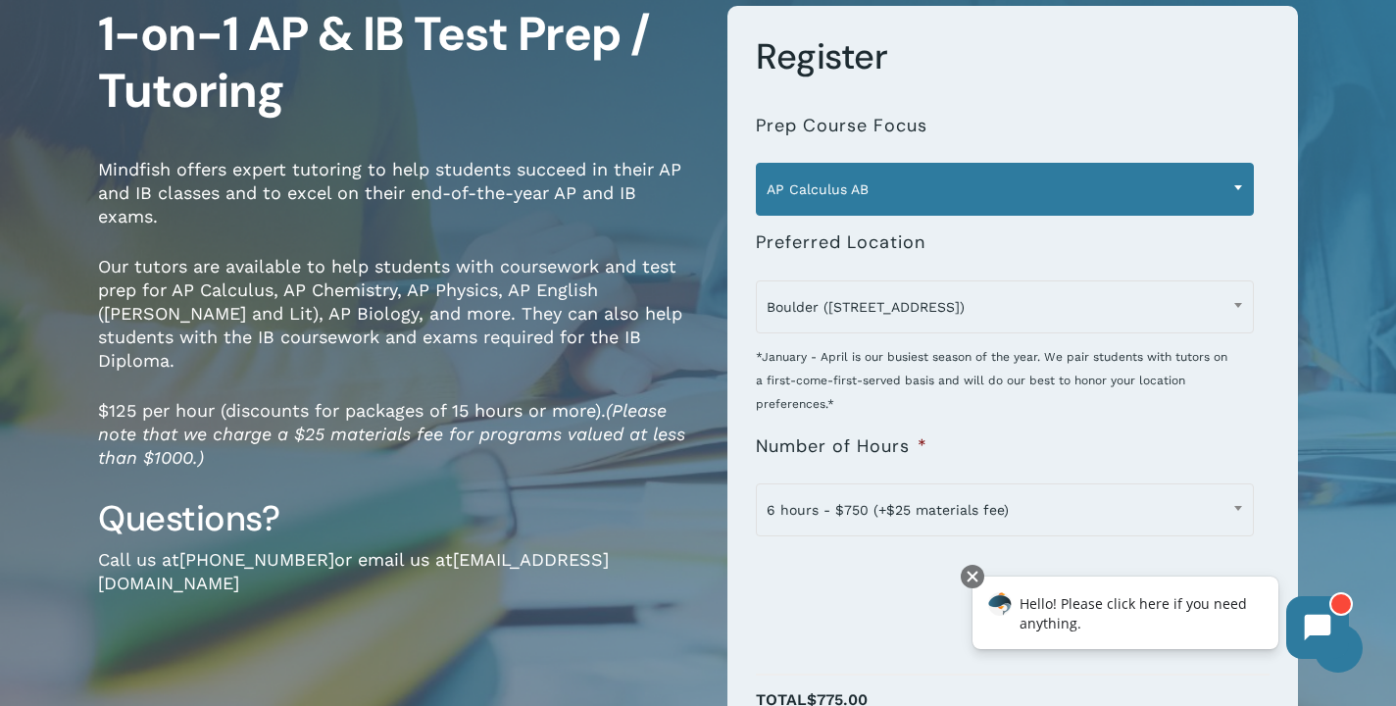
click at [1242, 187] on span at bounding box center [1238, 187] width 29 height 49
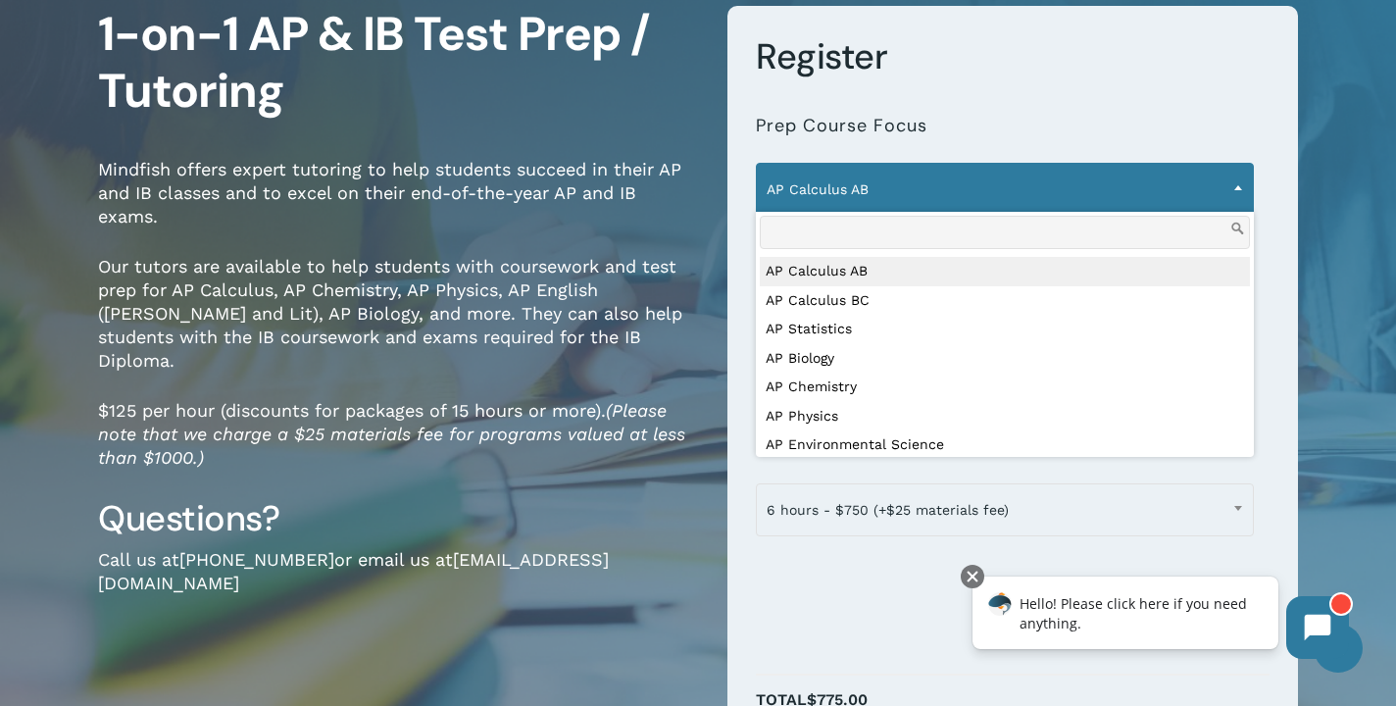
click at [1122, 83] on form "**********" at bounding box center [1013, 442] width 571 height 873
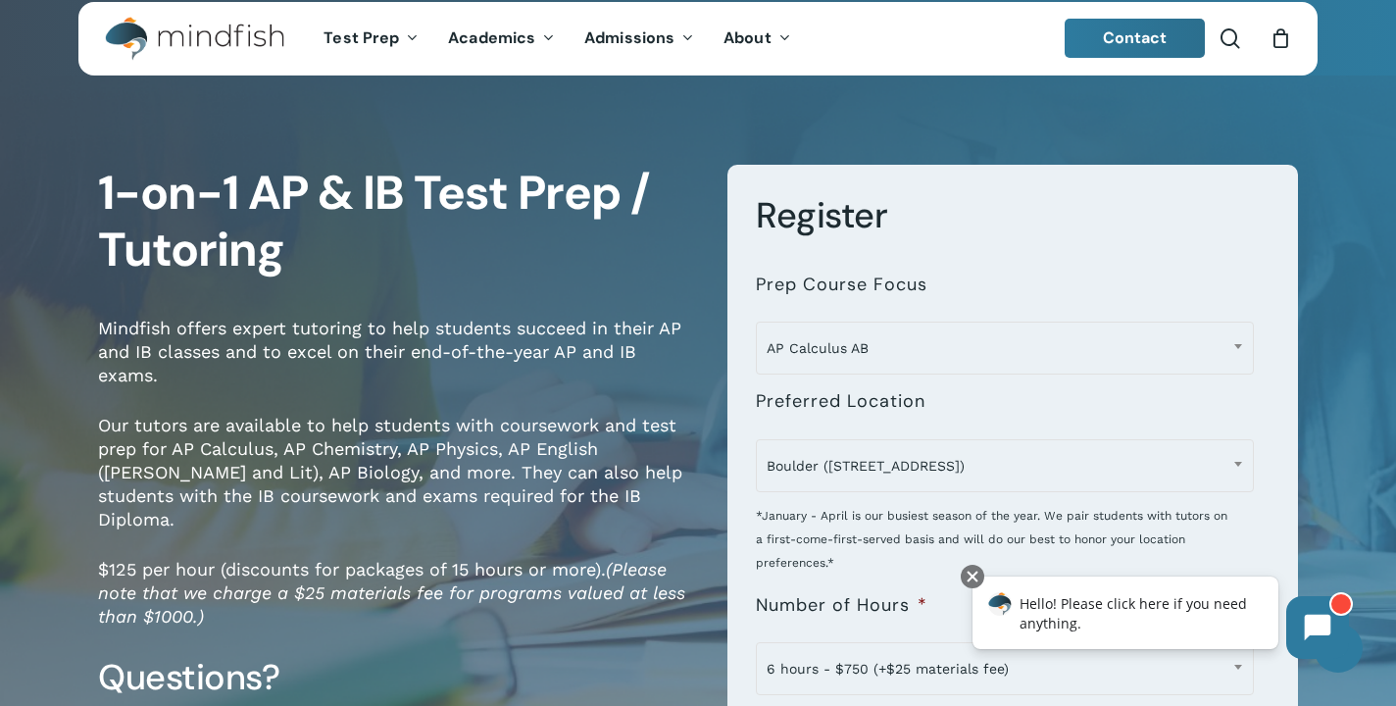
scroll to position [14, 0]
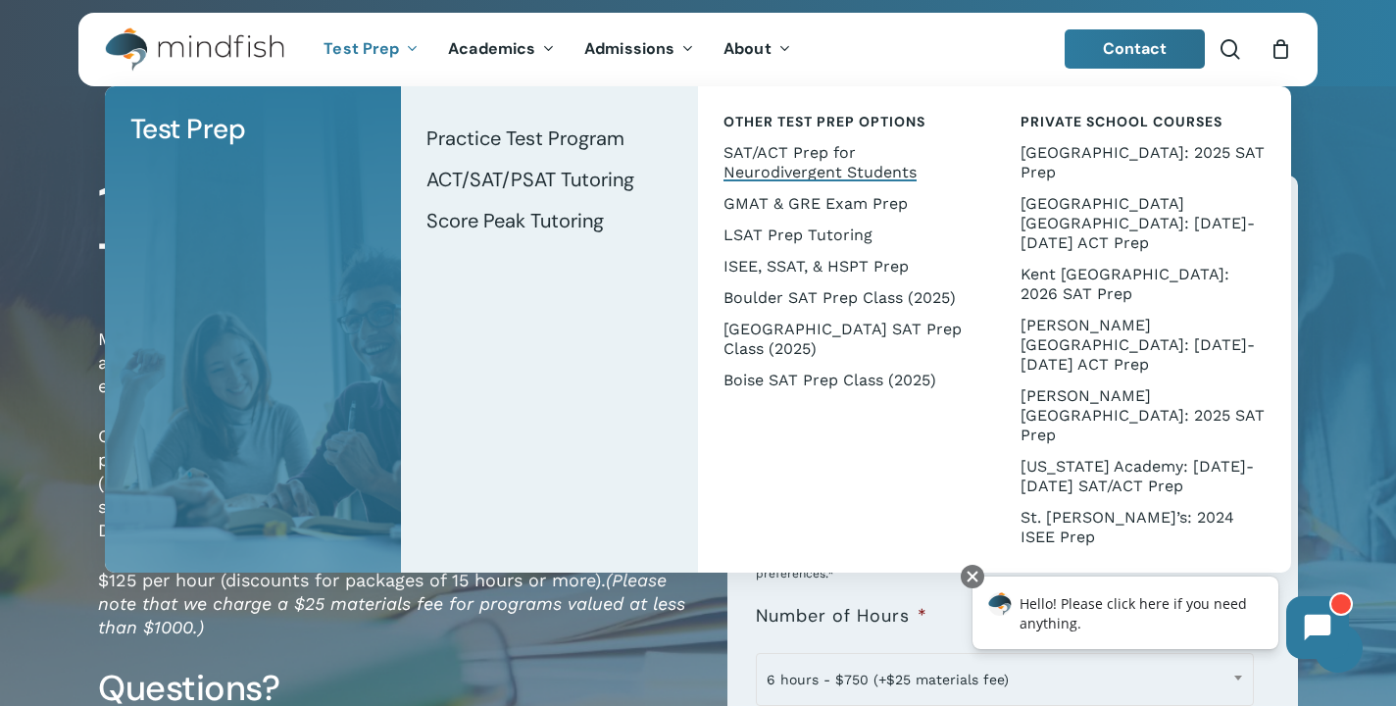
click at [829, 153] on span "SAT/ACT Prep for Neurodivergent Students" at bounding box center [820, 162] width 193 height 38
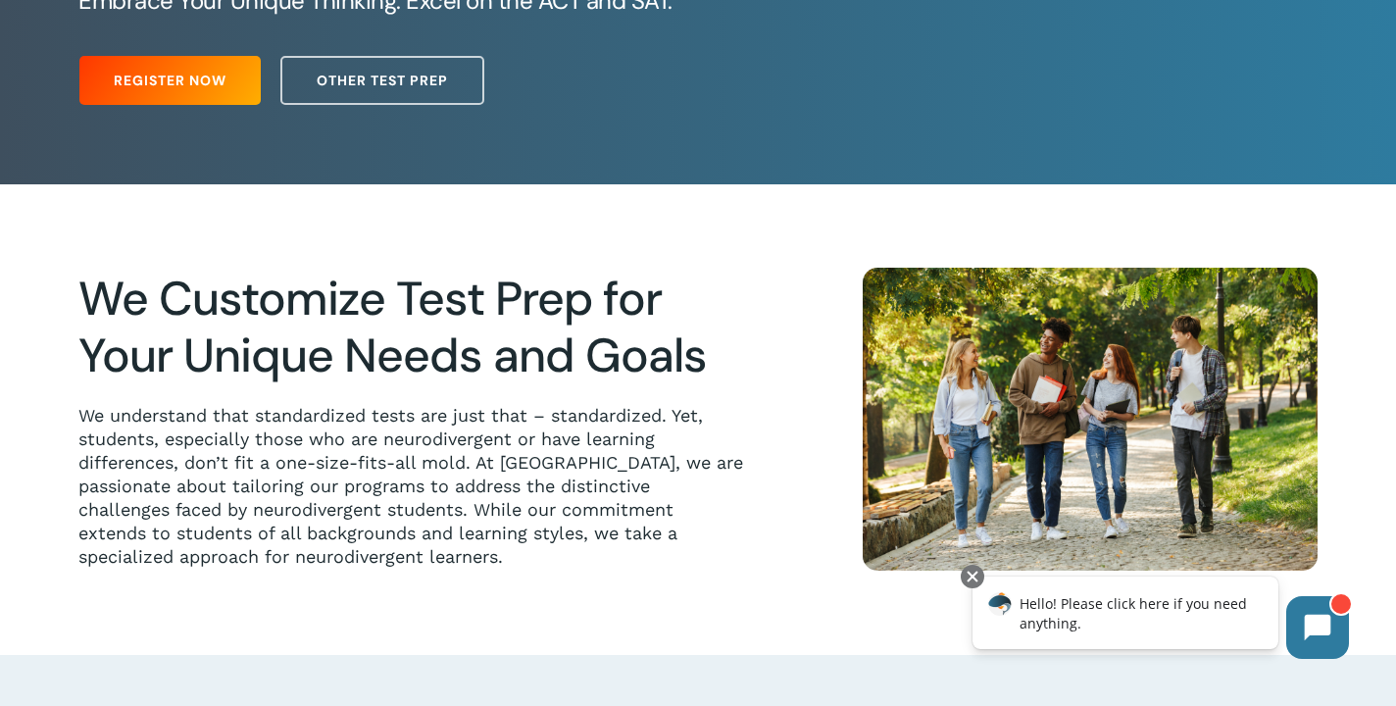
scroll to position [299, 0]
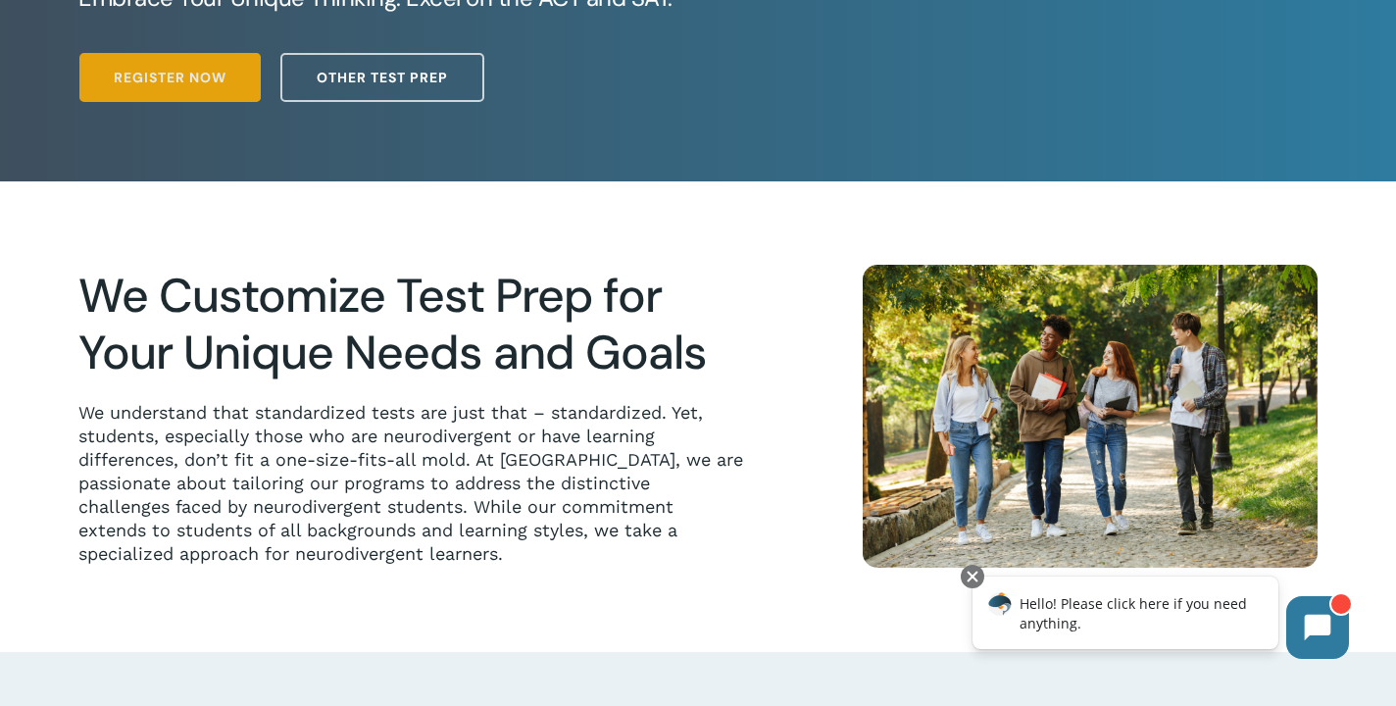
click at [159, 82] on span "Register Now" at bounding box center [170, 78] width 113 height 20
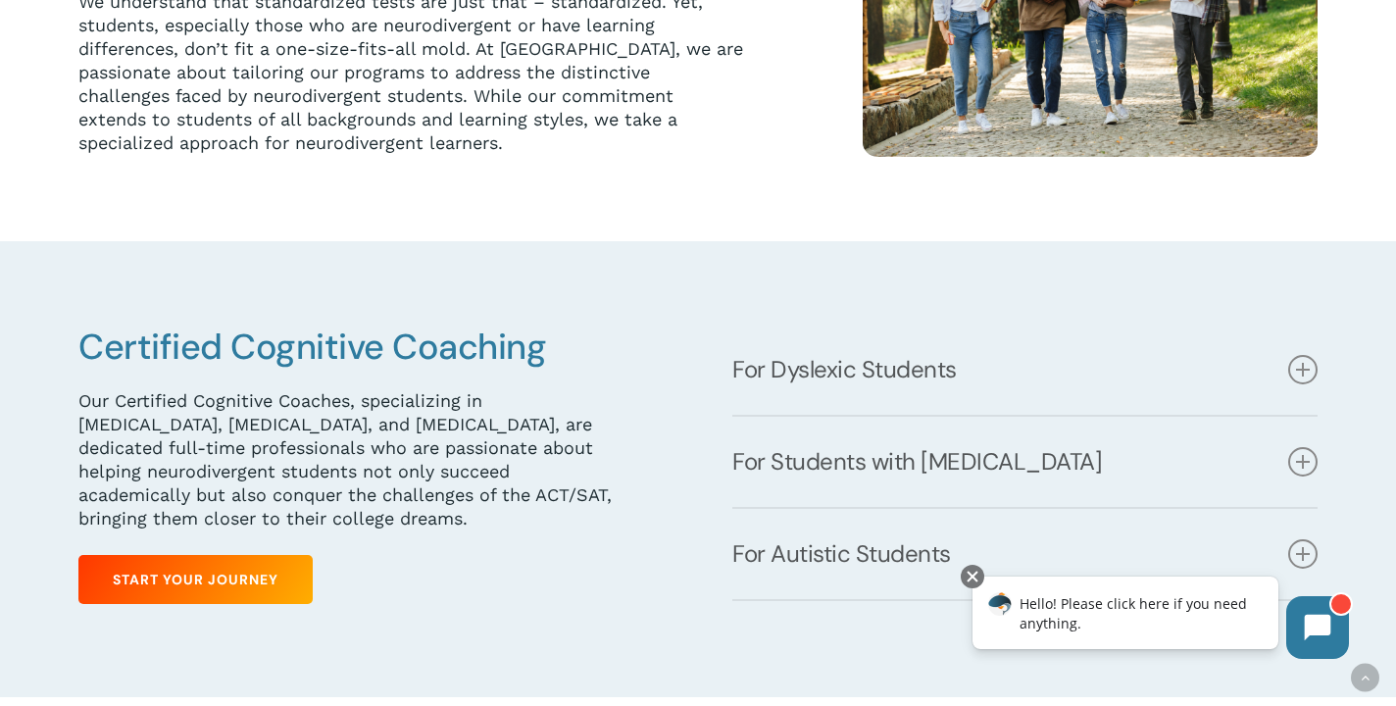
scroll to position [712, 0]
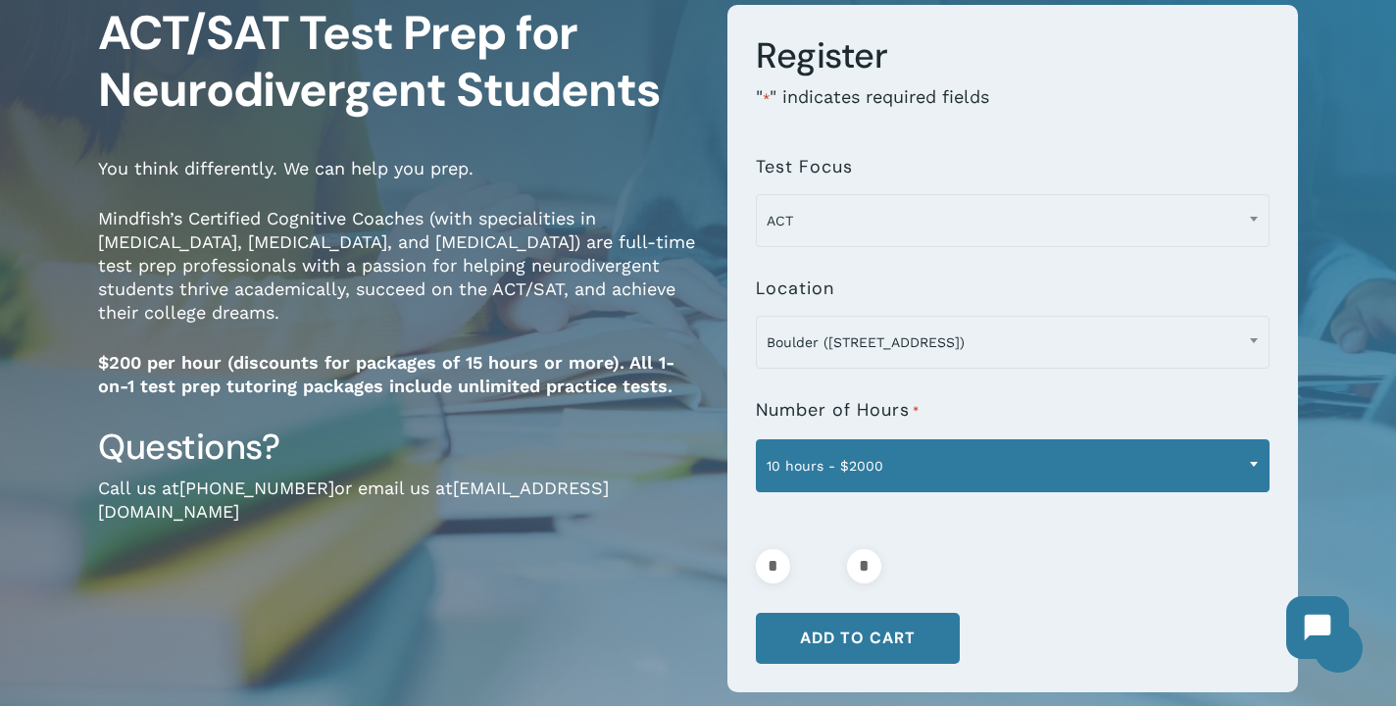
scroll to position [186, 0]
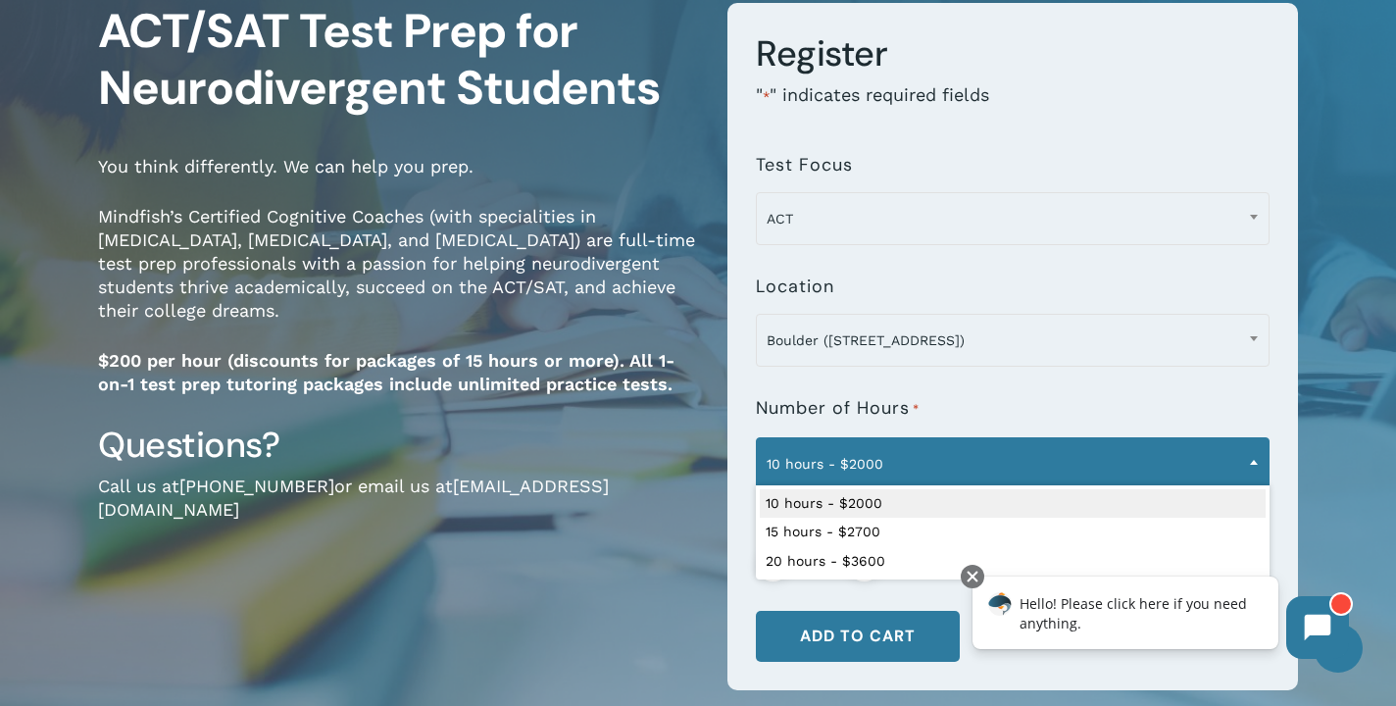
click at [1009, 462] on span "10 hours - $2000" at bounding box center [1013, 463] width 512 height 41
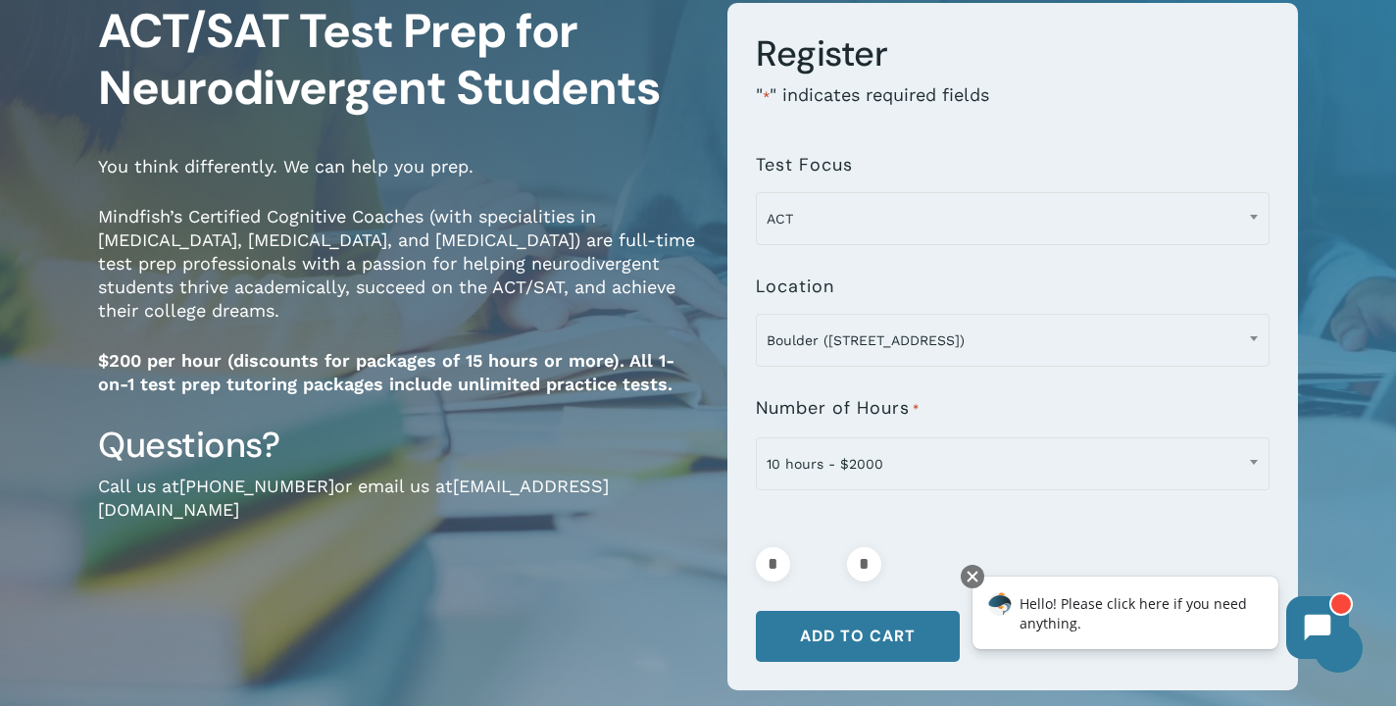
click at [1188, 104] on p "" * " indicates required fields" at bounding box center [1013, 109] width 514 height 52
